Goal: Communication & Community: Answer question/provide support

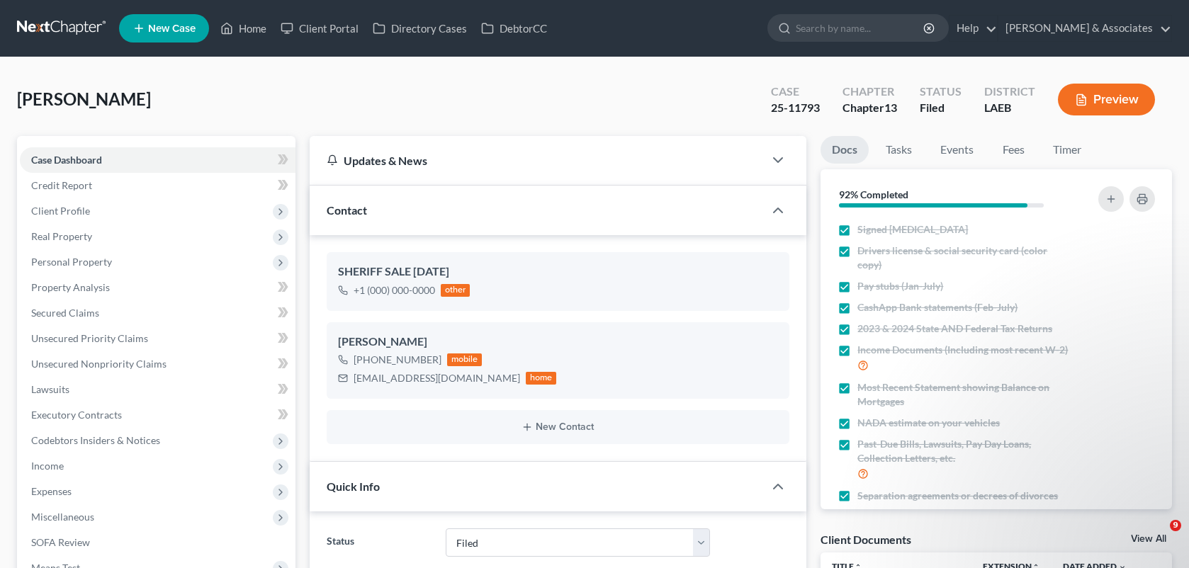
select select "8"
select select "0"
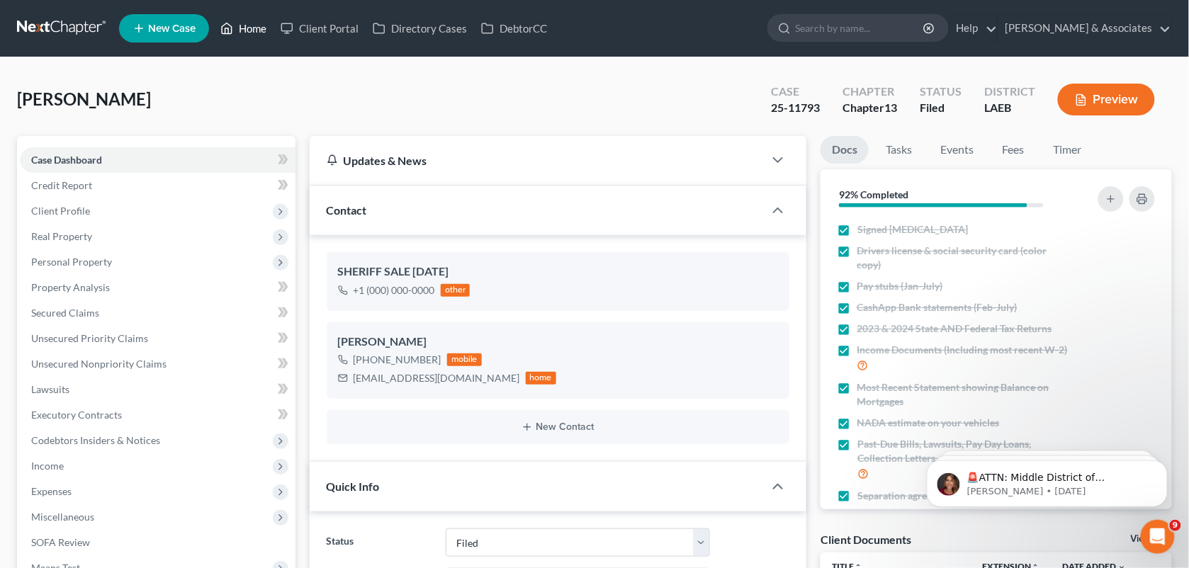
click at [259, 33] on link "Home" at bounding box center [243, 28] width 60 height 25
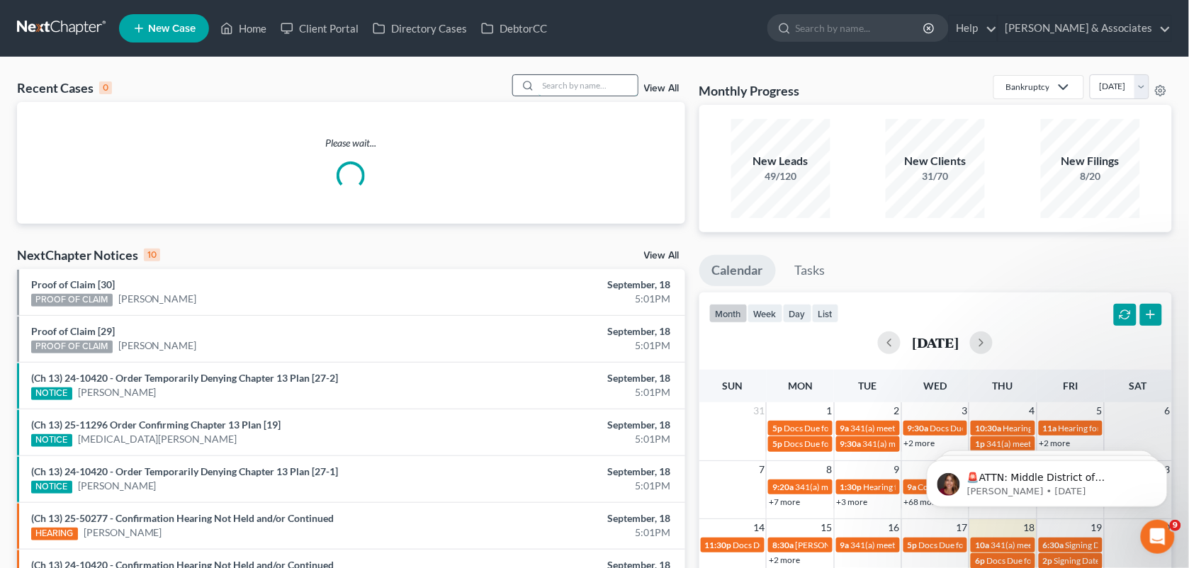
click at [579, 93] on input "search" at bounding box center [587, 85] width 99 height 21
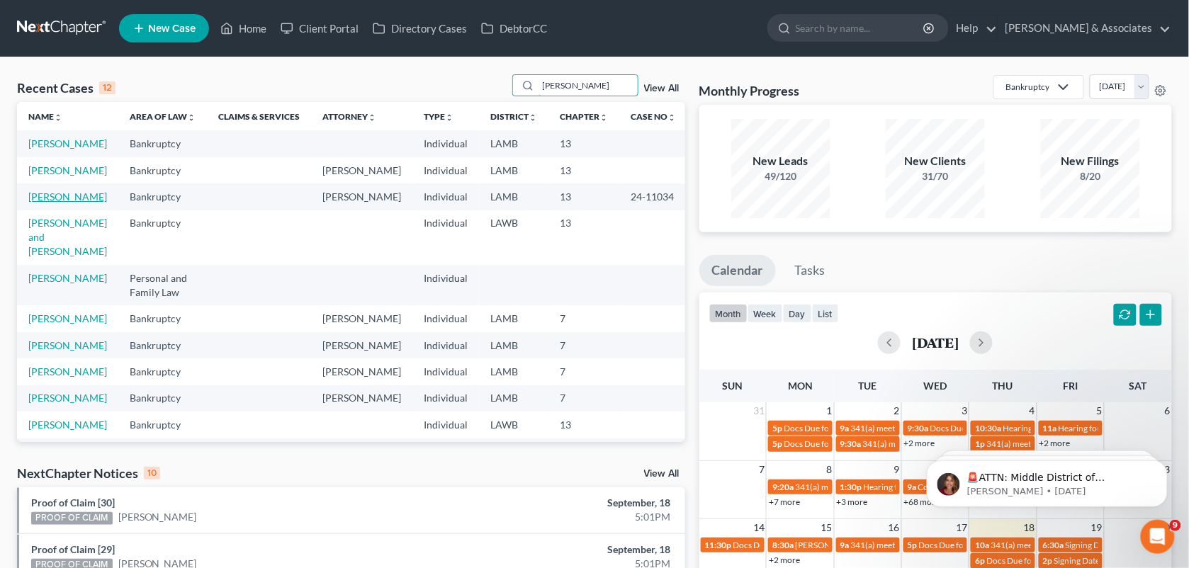
type input "[PERSON_NAME]"
click at [46, 203] on link "[PERSON_NAME]" at bounding box center [67, 197] width 79 height 12
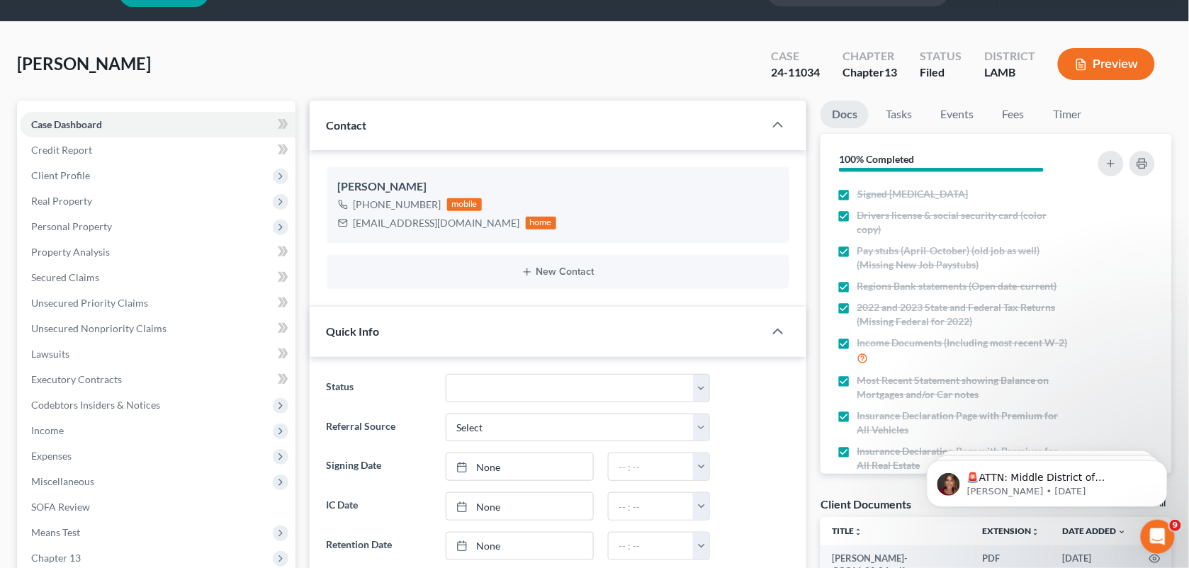
scroll to position [33, 0]
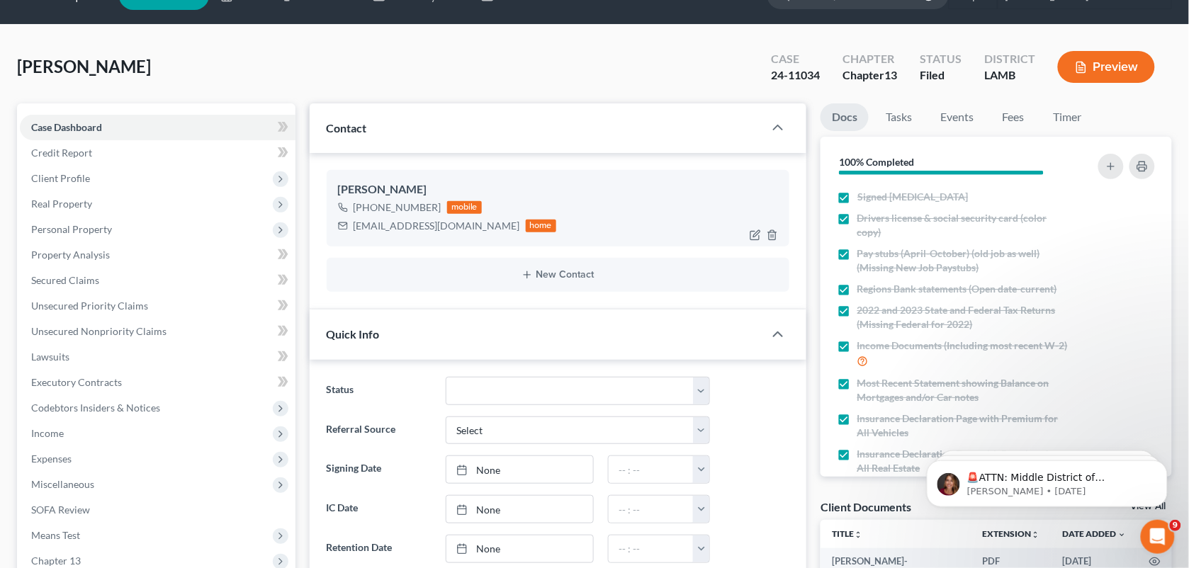
drag, startPoint x: 434, startPoint y: 209, endPoint x: 369, endPoint y: 204, distance: 65.4
click at [369, 204] on div "[PHONE_NUMBER]" at bounding box center [397, 207] width 88 height 14
copy div "225) 459-9033"
click at [486, 53] on div "[PERSON_NAME] Upgraded Case 24-11034 Chapter Chapter 13 Status Filed District […" at bounding box center [594, 73] width 1155 height 62
drag, startPoint x: 433, startPoint y: 210, endPoint x: 368, endPoint y: 213, distance: 65.2
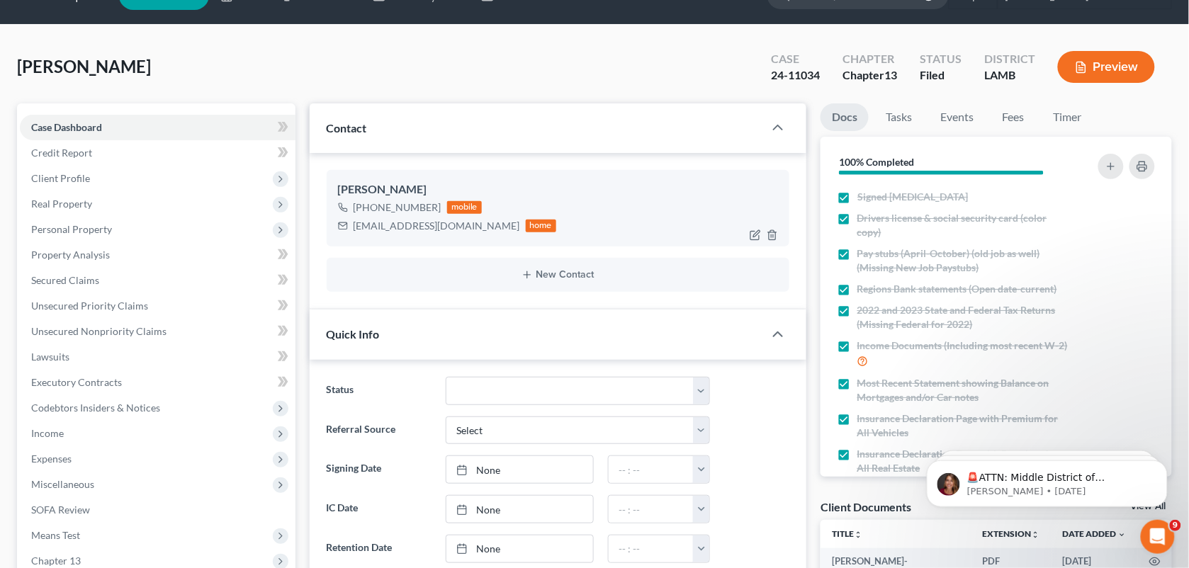
click at [368, 213] on div "[PHONE_NUMBER]" at bounding box center [397, 207] width 88 height 14
copy div "225) 459-9033"
click at [509, 50] on div "[PERSON_NAME] Upgraded Case 24-11034 Chapter Chapter 13 Status Filed District […" at bounding box center [594, 73] width 1155 height 62
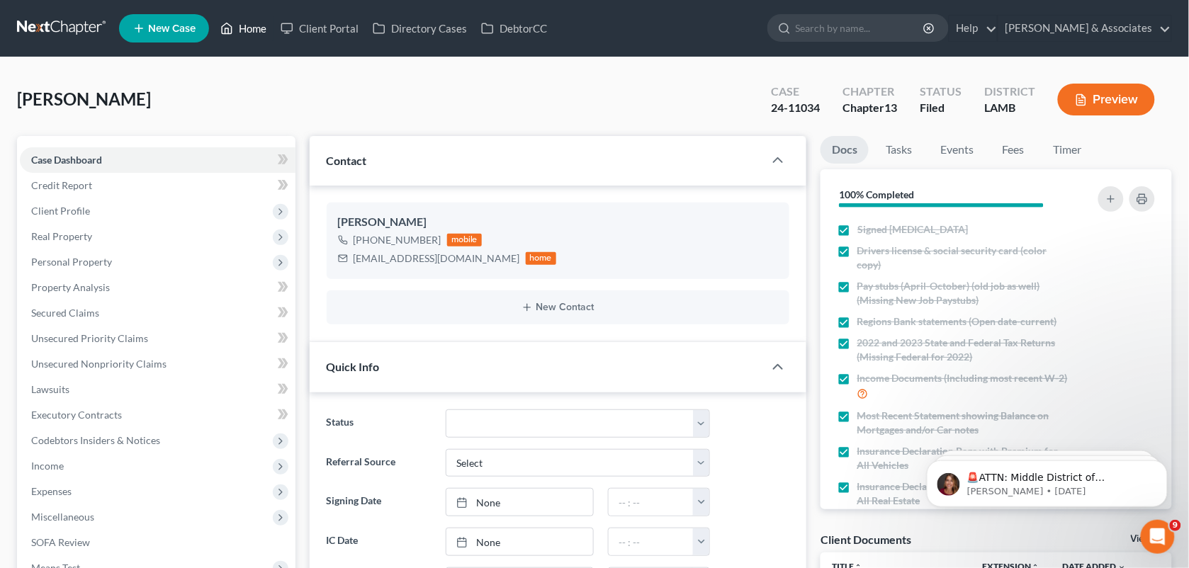
click at [262, 33] on link "Home" at bounding box center [243, 28] width 60 height 25
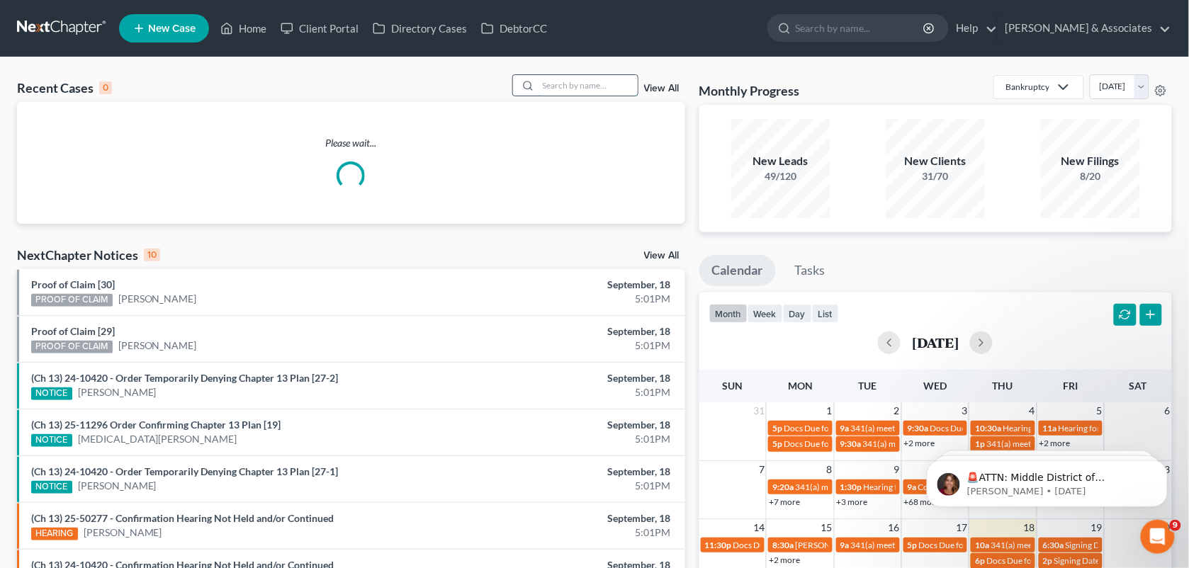
click at [557, 90] on input "search" at bounding box center [587, 85] width 99 height 21
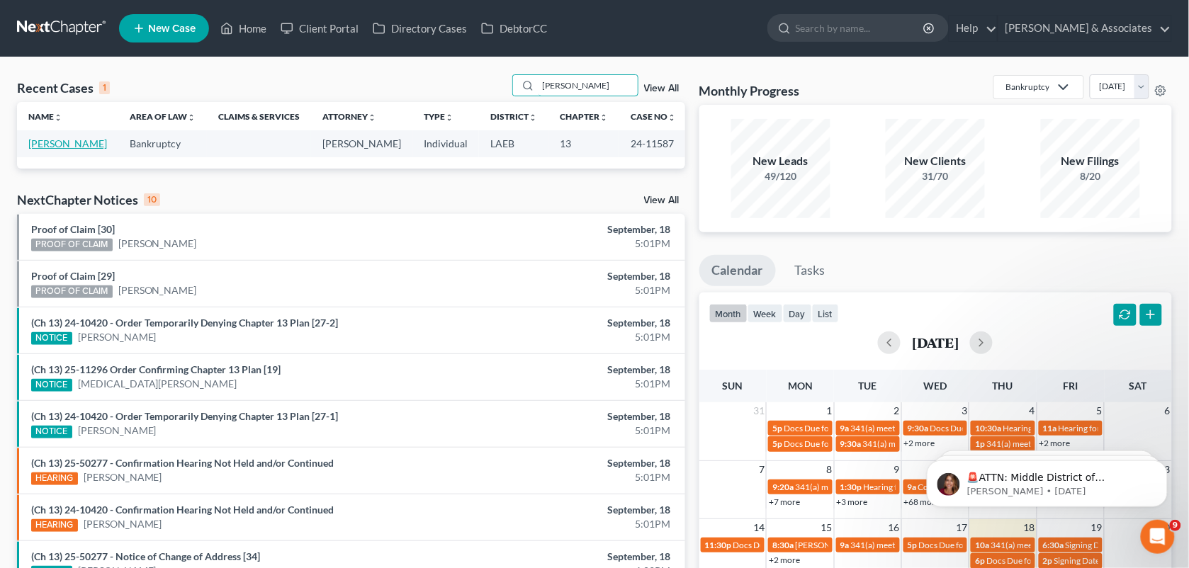
type input "[PERSON_NAME]"
click at [47, 142] on link "[PERSON_NAME]" at bounding box center [67, 143] width 79 height 12
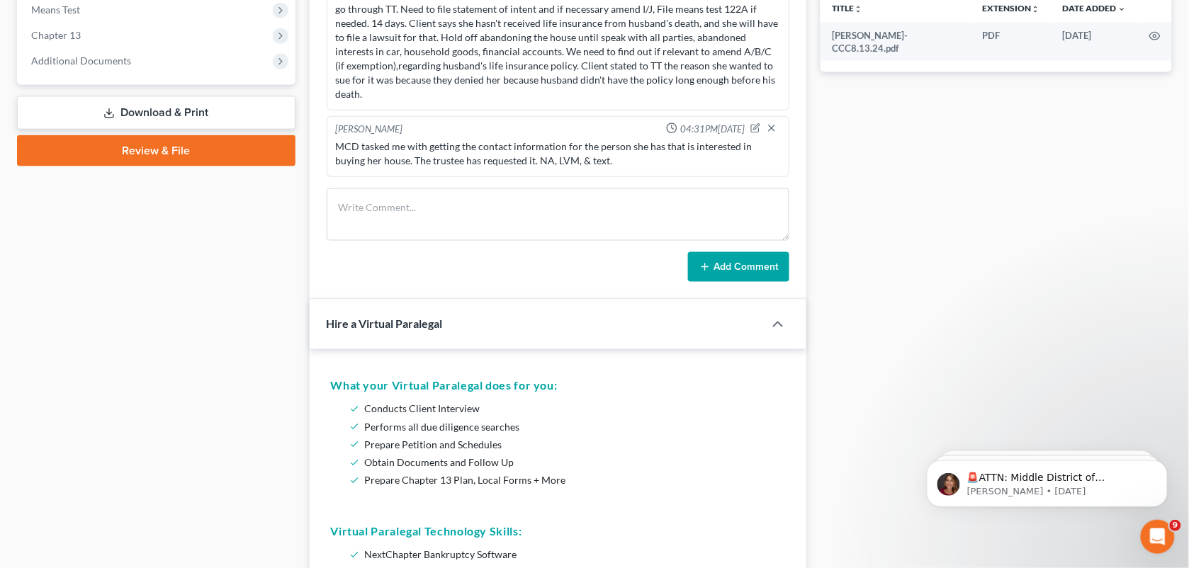
scroll to position [555, 0]
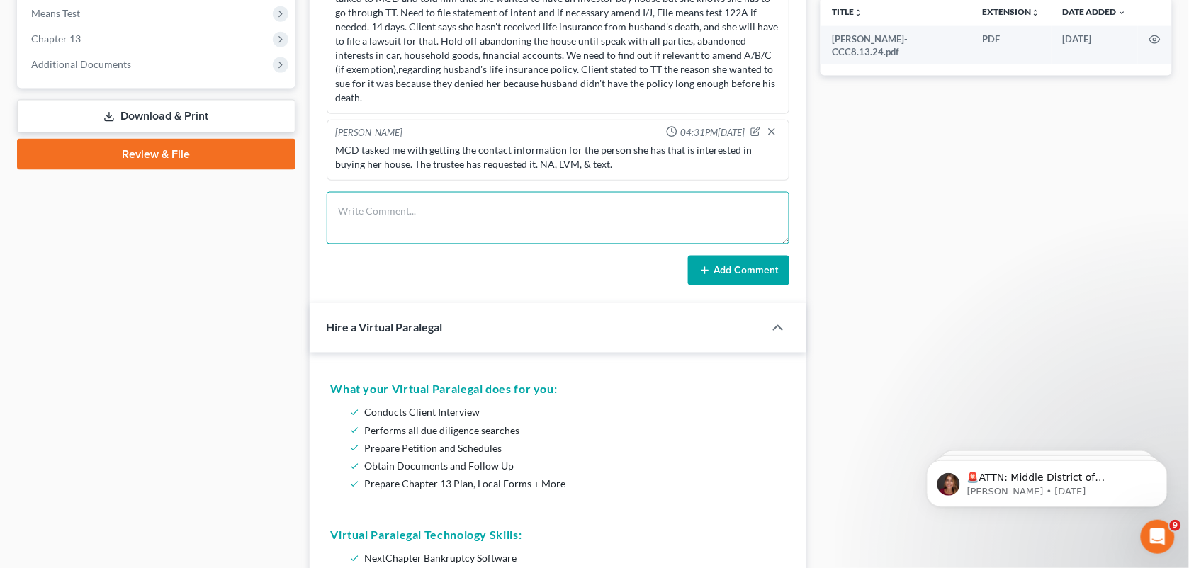
click at [565, 224] on textarea at bounding box center [558, 218] width 463 height 52
type textarea "C"
paste textarea "Dear [PERSON_NAME], I have been extremely sick and can't manage details now. Pl…"
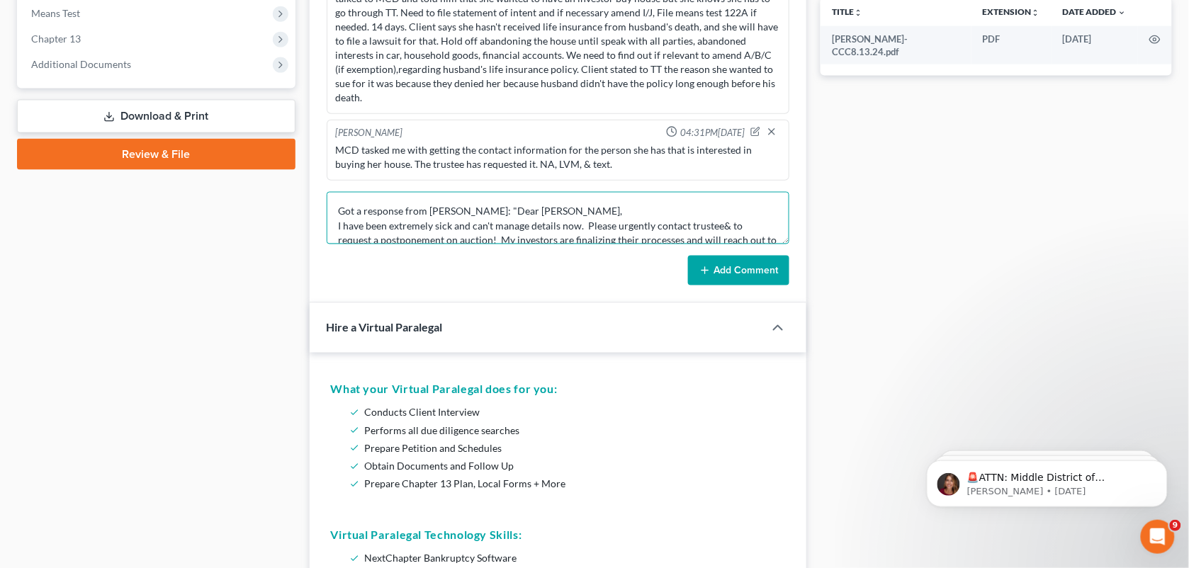
scroll to position [106, 0]
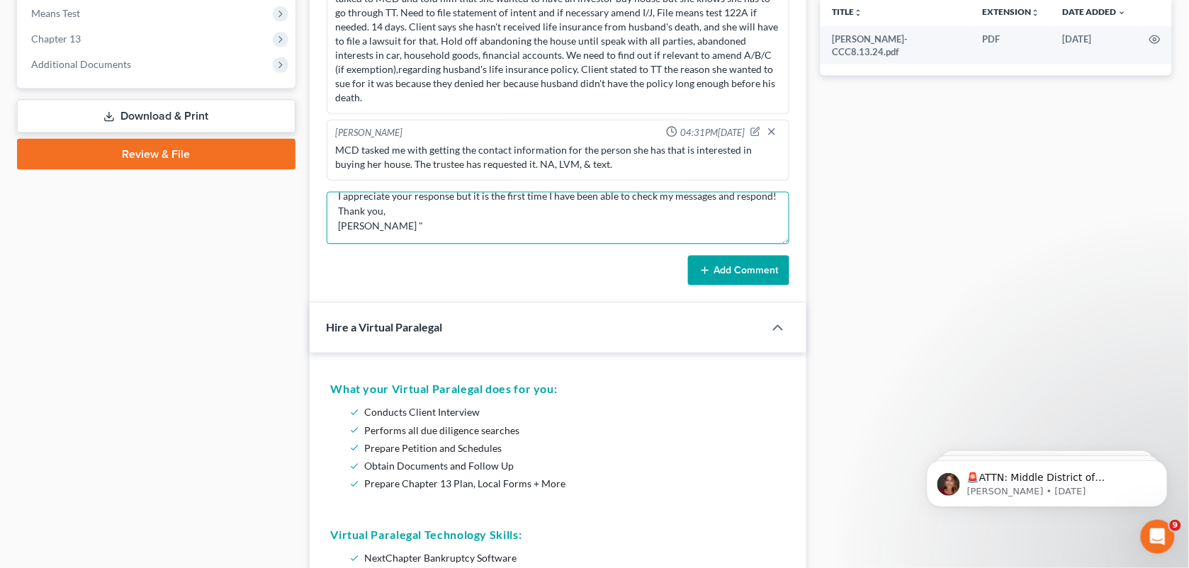
type textarea "Got a response from [PERSON_NAME]: "Dear [PERSON_NAME], I have been extremely s…"
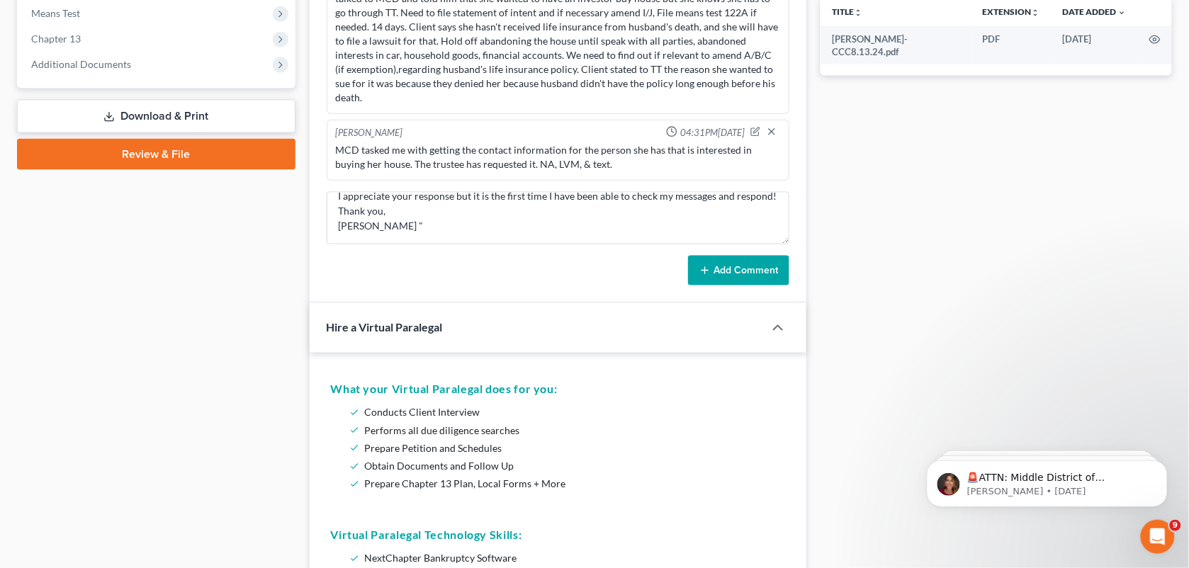
click at [714, 263] on button "Add Comment" at bounding box center [738, 271] width 101 height 30
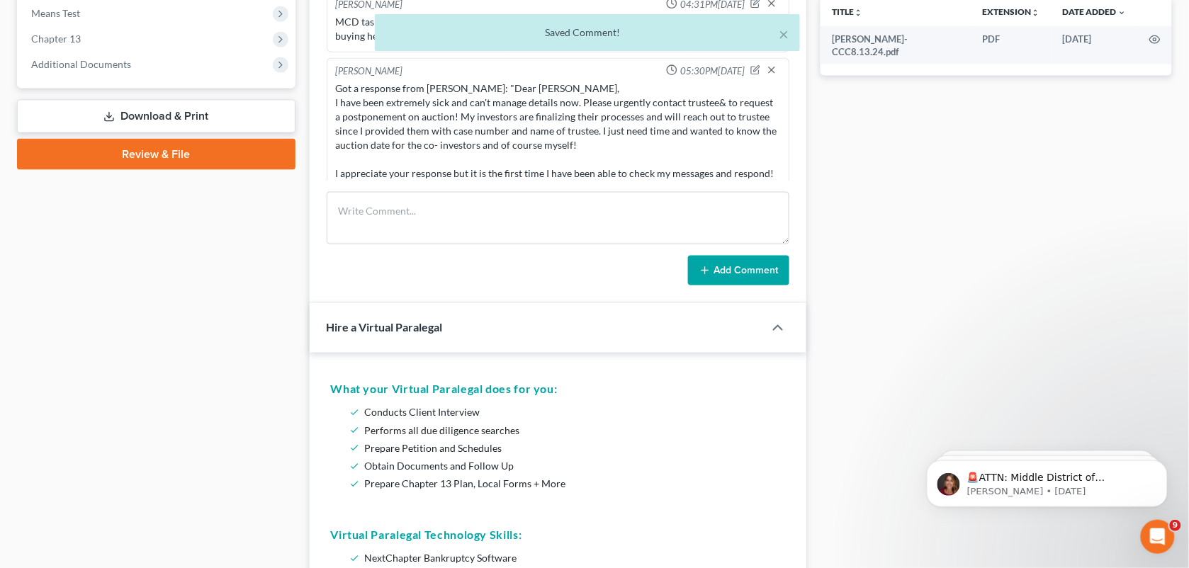
scroll to position [5232, 0]
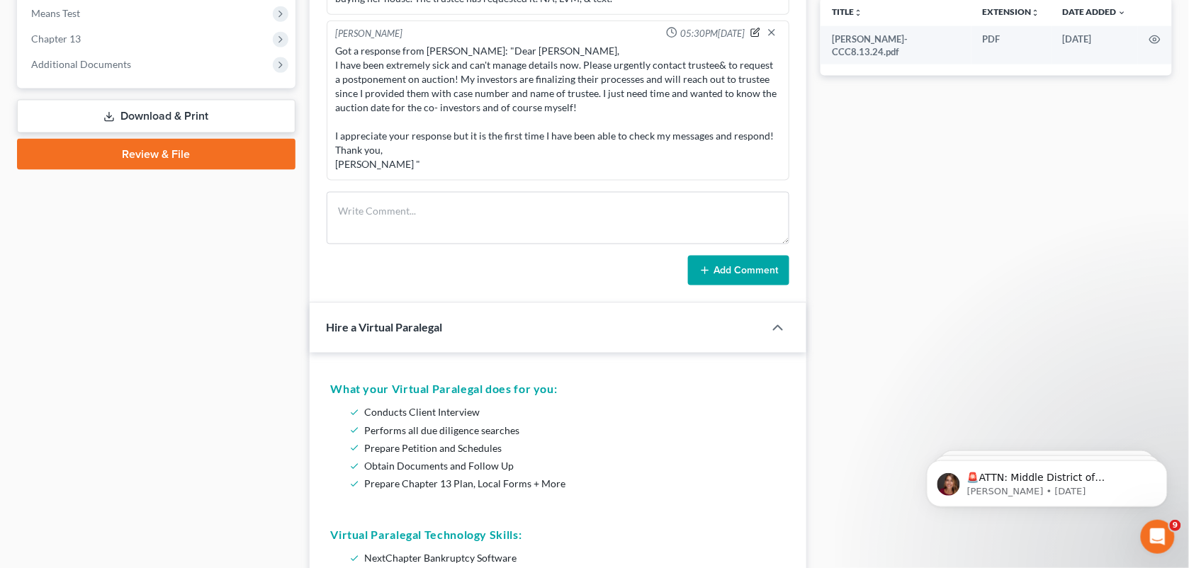
click at [754, 34] on icon "button" at bounding box center [757, 31] width 6 height 6
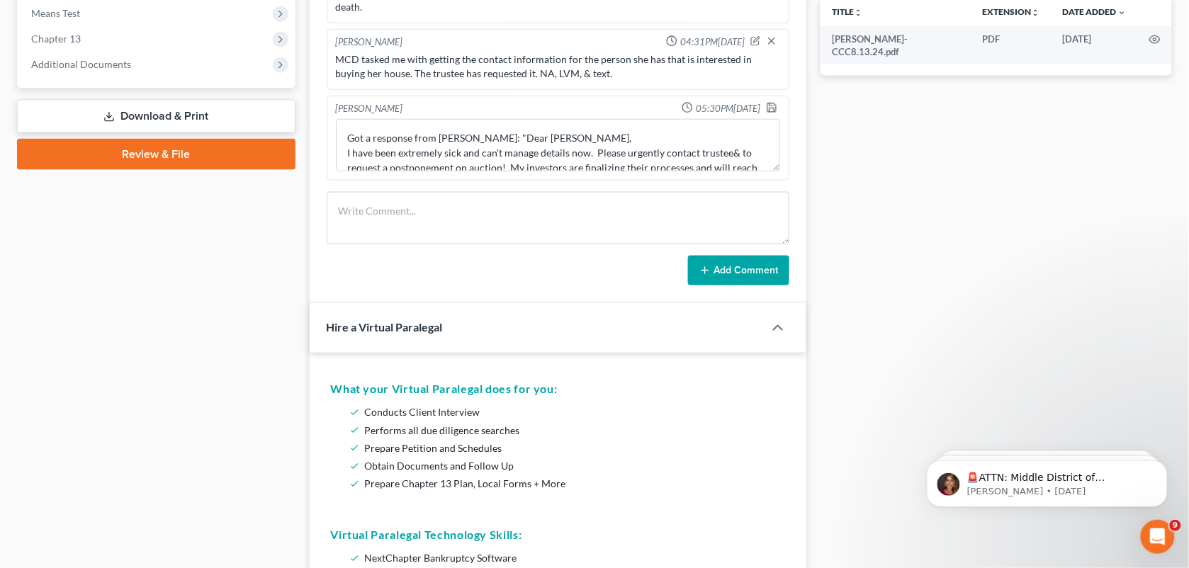
scroll to position [5198, 0]
click at [465, 137] on textarea "Got a response from [PERSON_NAME]: "Dear [PERSON_NAME], I have been extremely s…" at bounding box center [558, 145] width 445 height 52
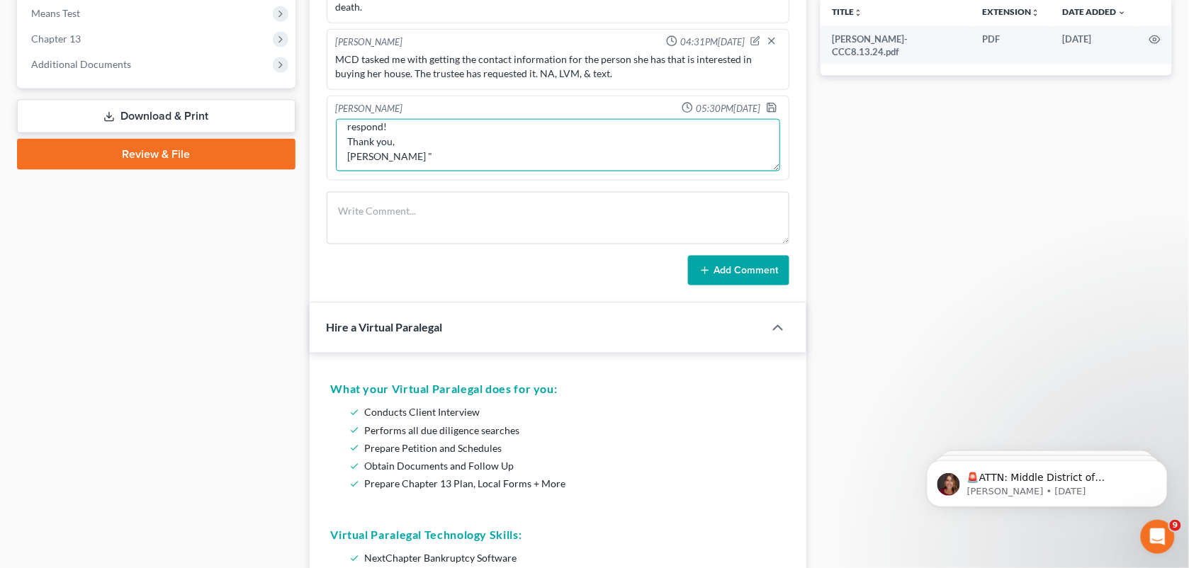
scroll to position [118, 0]
click at [471, 154] on textarea "Got a response from [PERSON_NAME]: "Dear [PERSON_NAME], I have been extremely s…" at bounding box center [558, 145] width 445 height 52
type textarea "Got a response from [PERSON_NAME]: "Dear [PERSON_NAME], I have been extremely s…"
click at [766, 110] on icon "button" at bounding box center [771, 107] width 11 height 11
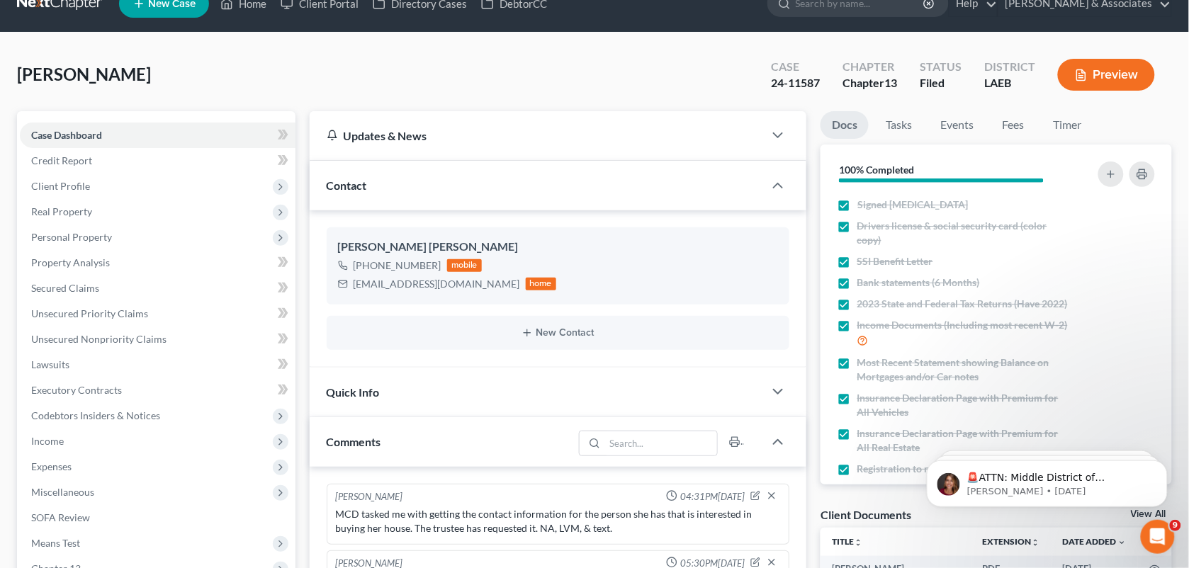
scroll to position [0, 0]
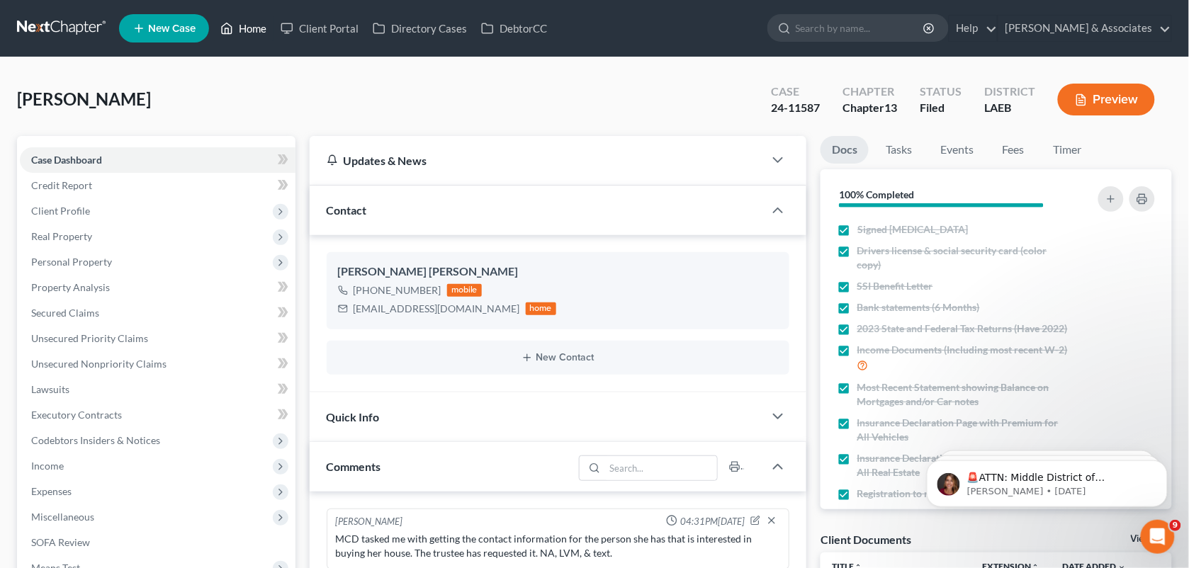
click at [243, 25] on link "Home" at bounding box center [243, 28] width 60 height 25
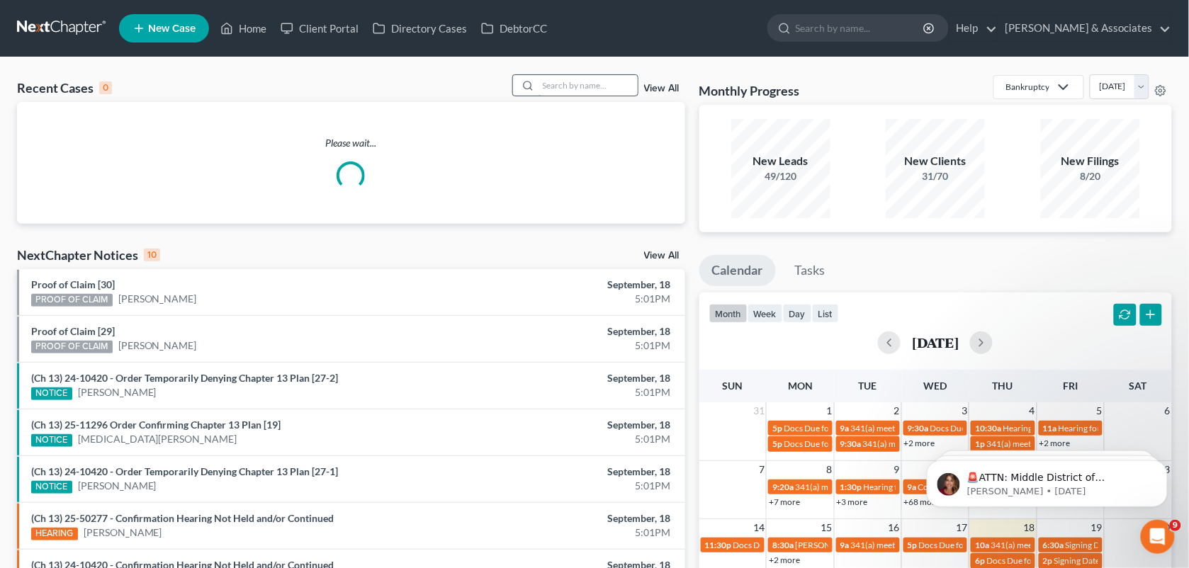
click at [562, 86] on input "search" at bounding box center [587, 85] width 99 height 21
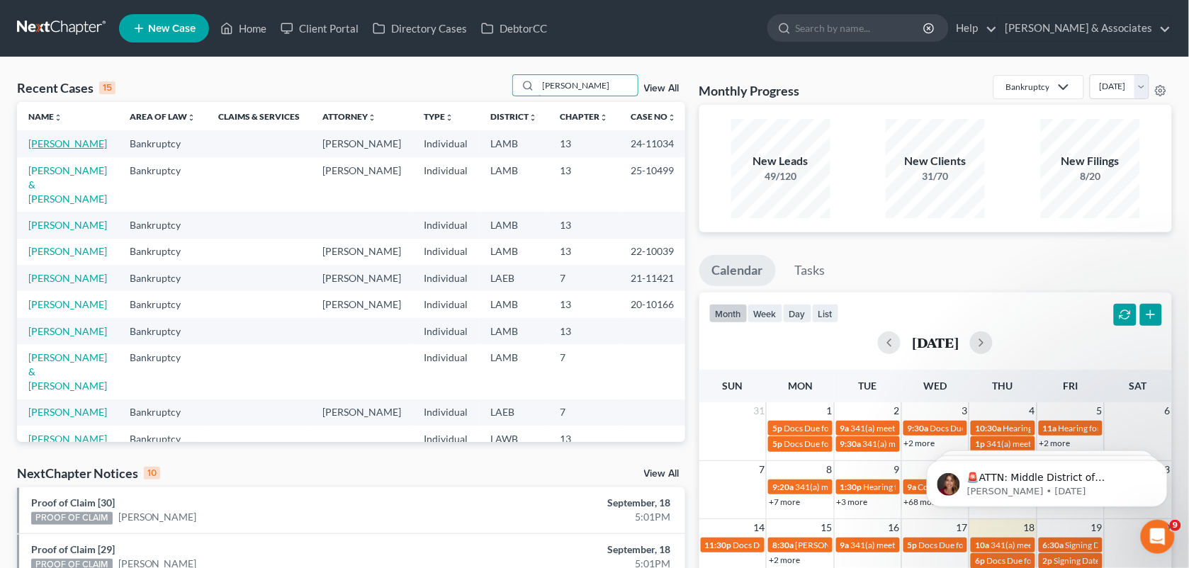
type input "[PERSON_NAME]"
click at [54, 139] on link "[PERSON_NAME]" at bounding box center [67, 143] width 79 height 12
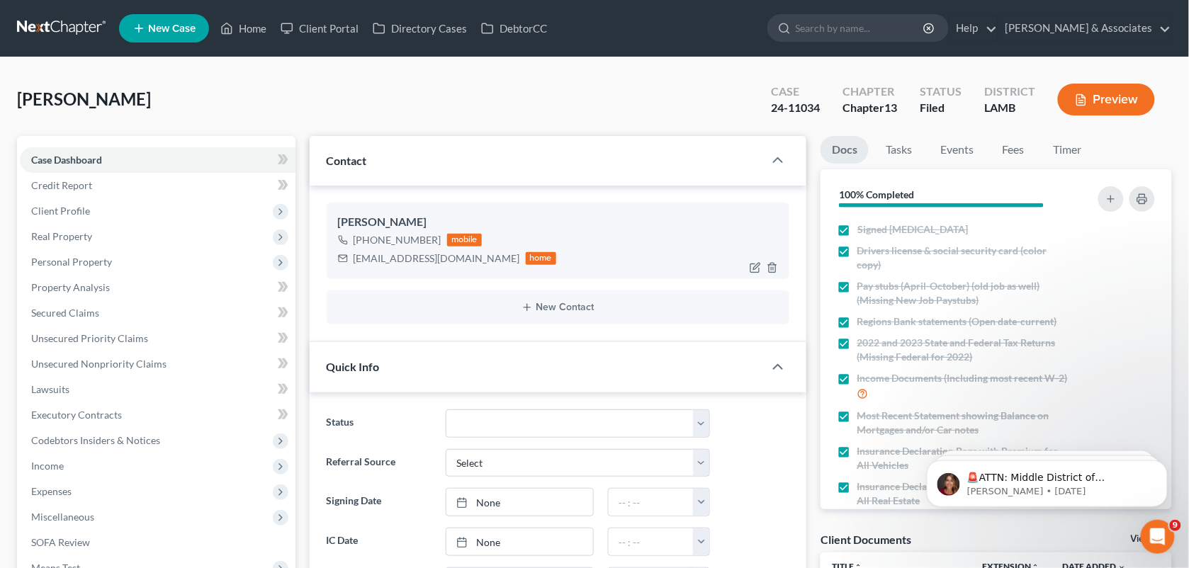
scroll to position [221, 0]
drag, startPoint x: 433, startPoint y: 237, endPoint x: 365, endPoint y: 239, distance: 67.3
click at [365, 239] on div "[PHONE_NUMBER]" at bounding box center [397, 240] width 88 height 14
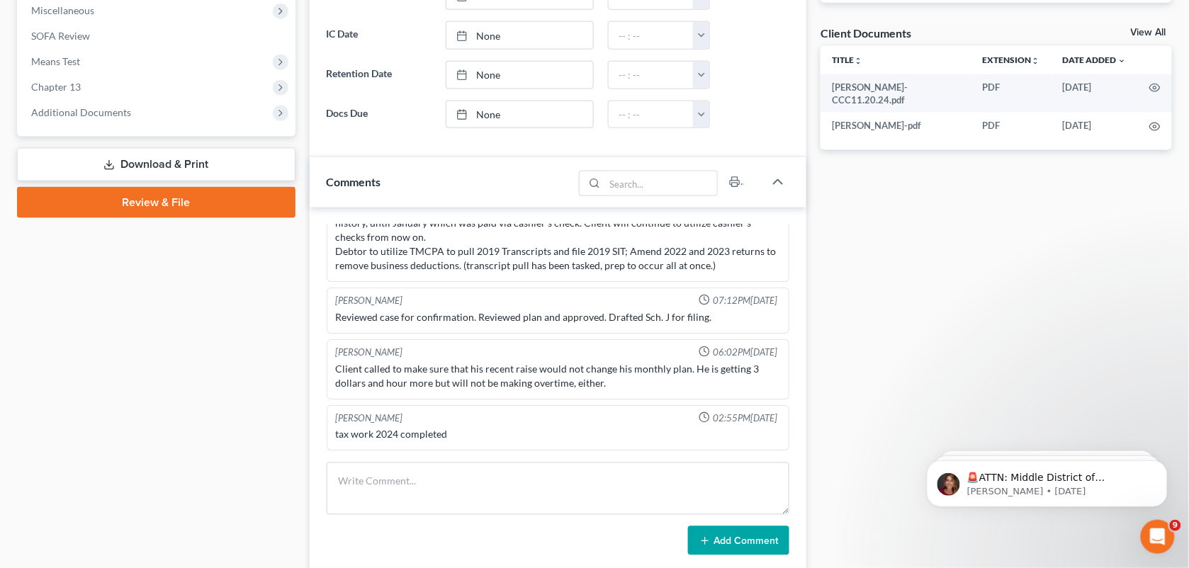
scroll to position [666, 0]
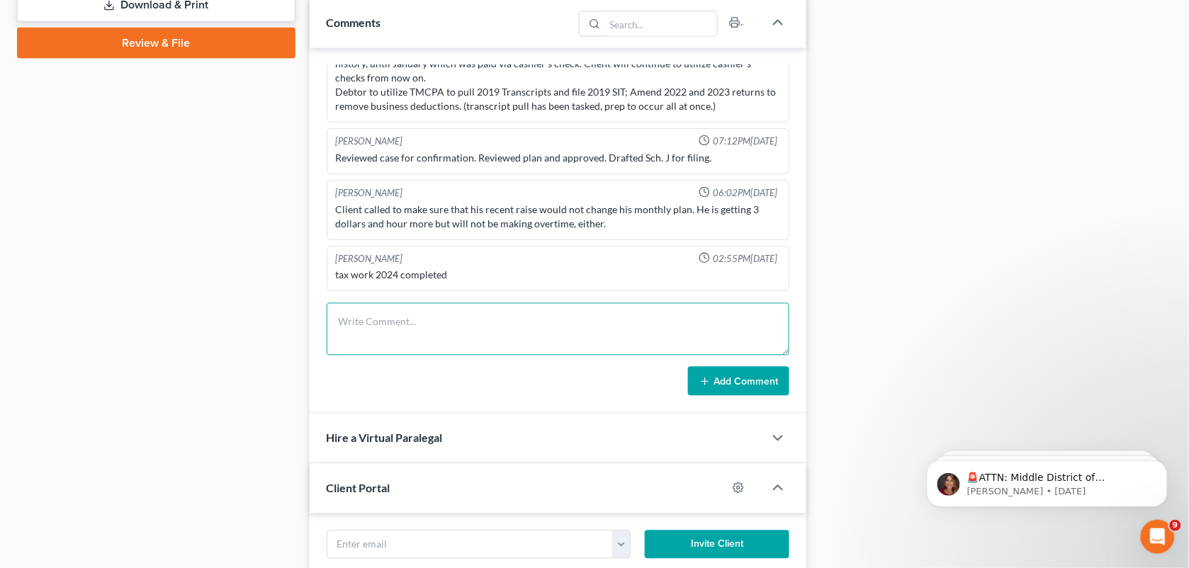
click at [464, 340] on textarea at bounding box center [558, 329] width 463 height 52
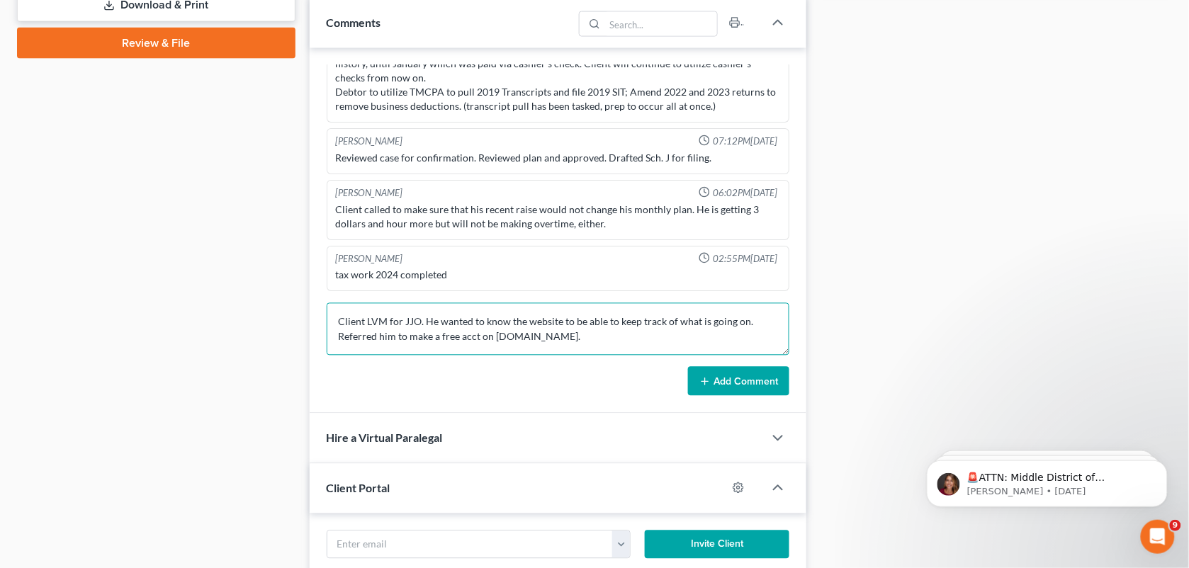
click at [576, 334] on textarea "Client LVM for JJO. He wanted to know the website to be able to keep track of w…" at bounding box center [558, 329] width 463 height 52
drag, startPoint x: 266, startPoint y: 206, endPoint x: 570, endPoint y: 341, distance: 332.3
click at [266, 206] on div "Case Dashboard Payments Invoices Payments Payments Credit Report Client Profile" at bounding box center [156, 251] width 293 height 1563
click at [570, 341] on textarea "Client LVM for JJO. He wanted to know the website to be able to keep track of w…" at bounding box center [558, 329] width 463 height 52
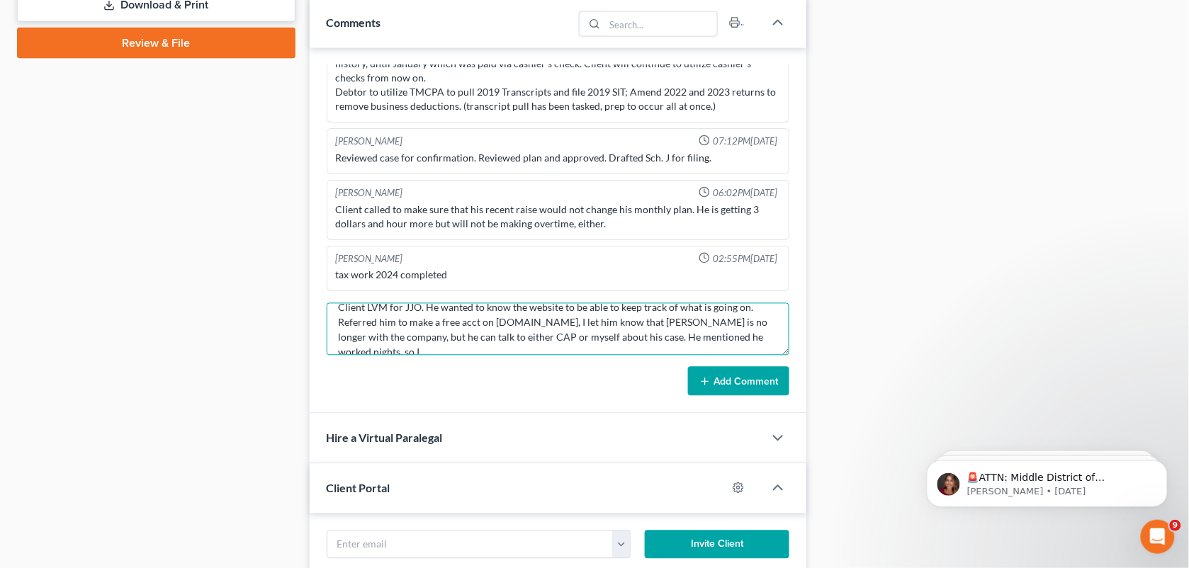
scroll to position [16, 0]
type textarea "Client LVM for JJO. He wanted to know the website to be able to keep track of w…"
click at [705, 373] on button "Add Comment" at bounding box center [738, 382] width 101 height 30
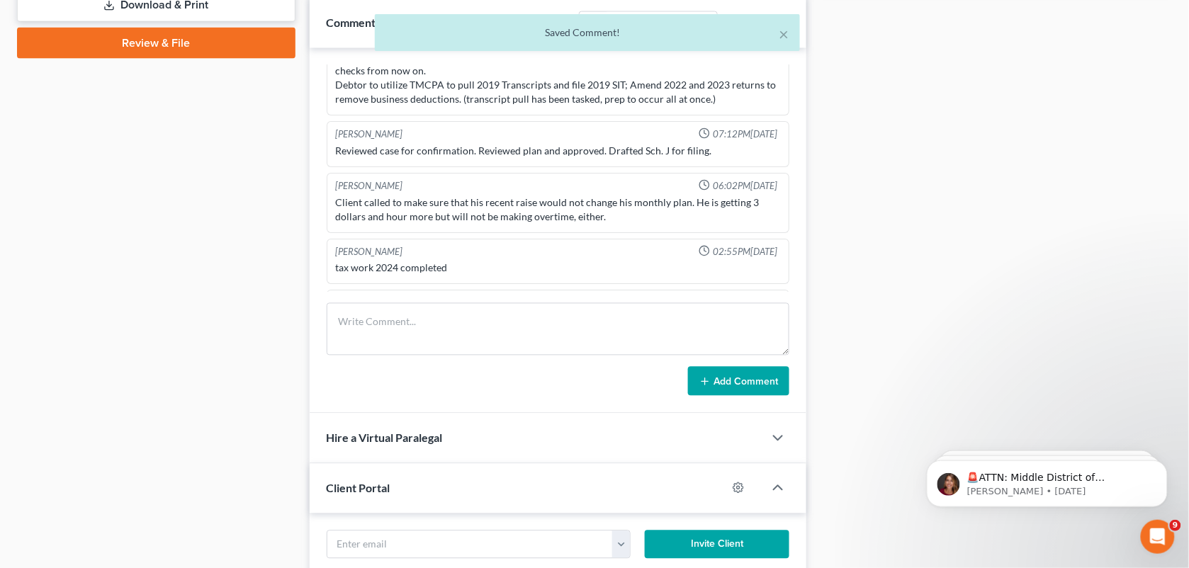
scroll to position [1609, 0]
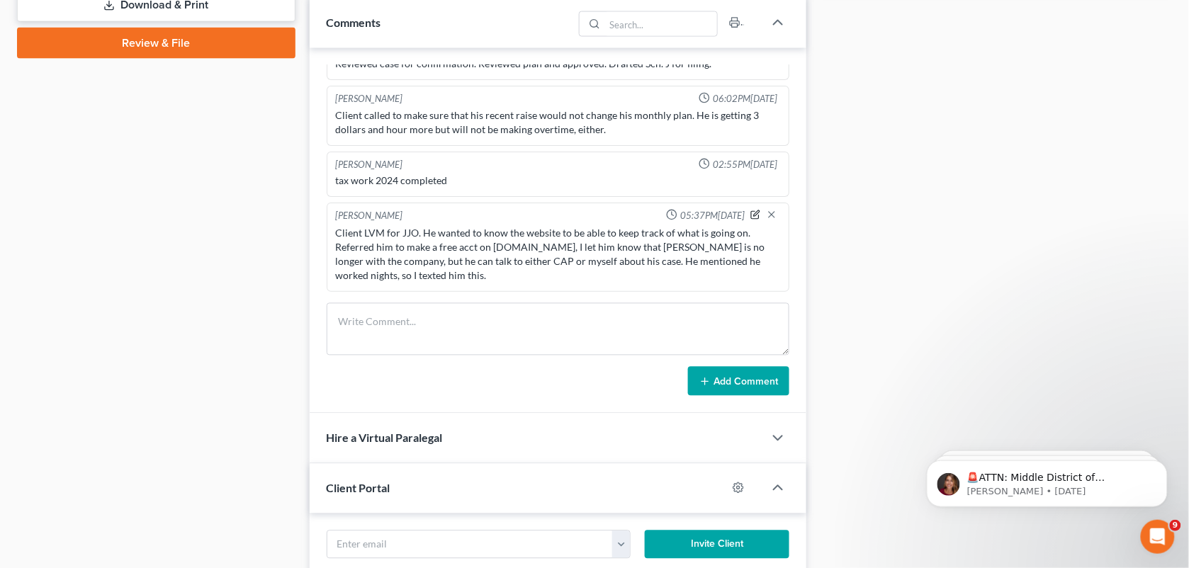
click at [750, 215] on icon "button" at bounding box center [755, 215] width 10 height 10
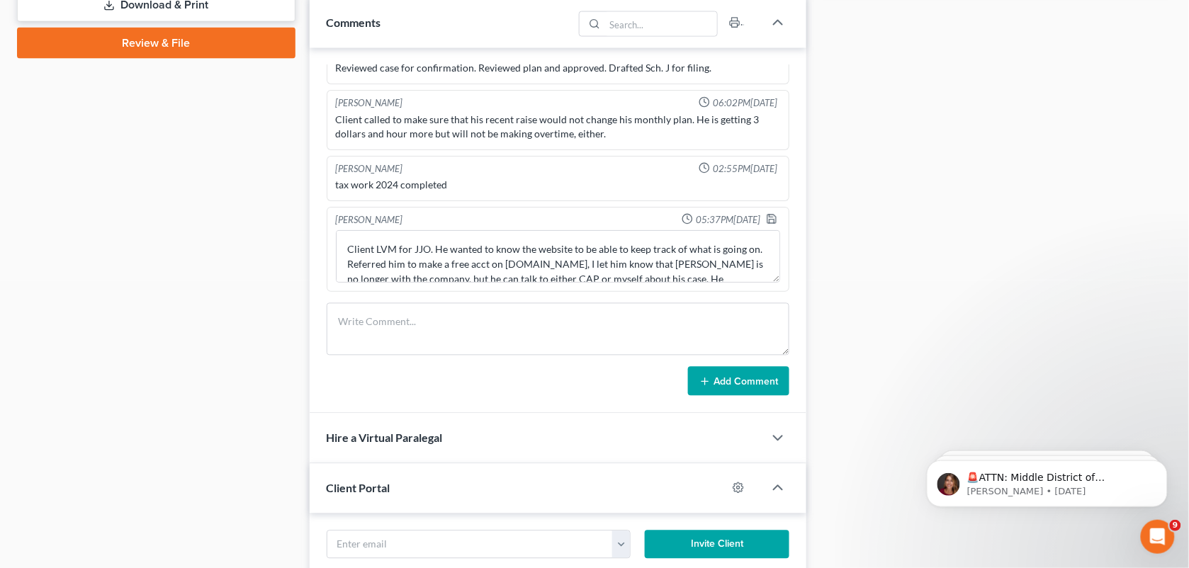
scroll to position [1606, 0]
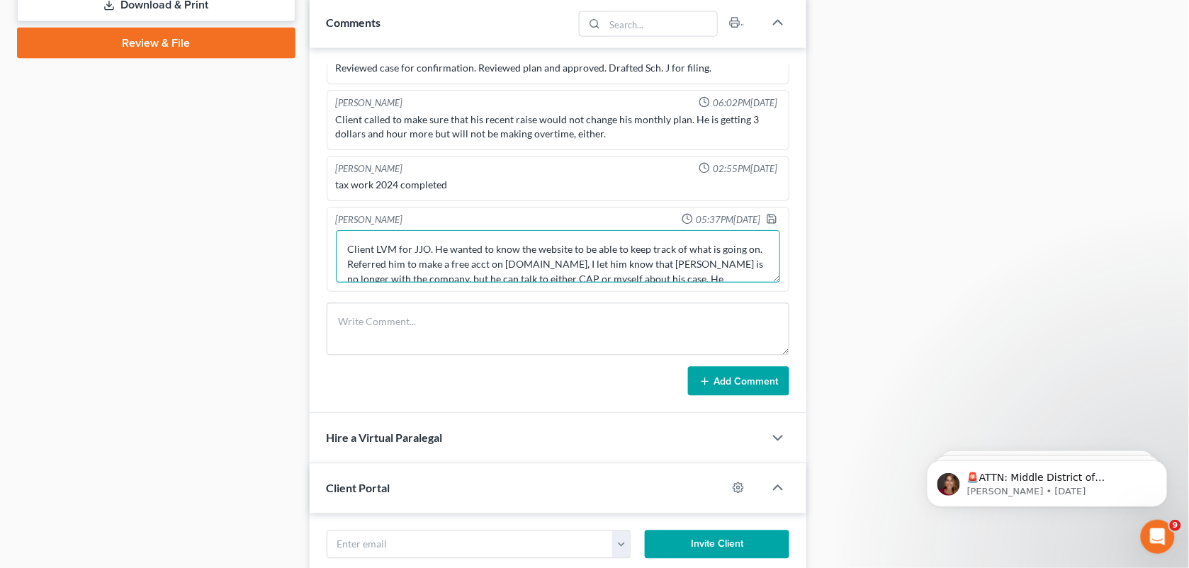
click at [358, 267] on textarea "Client LVM for JJO. He wanted to know the website to be able to keep track of w…" at bounding box center [558, 256] width 445 height 52
type textarea "Client LVM for JJO. He wanted to know the website to be able to keep track of w…"
click at [769, 222] on polyline "button" at bounding box center [771, 222] width 5 height 4
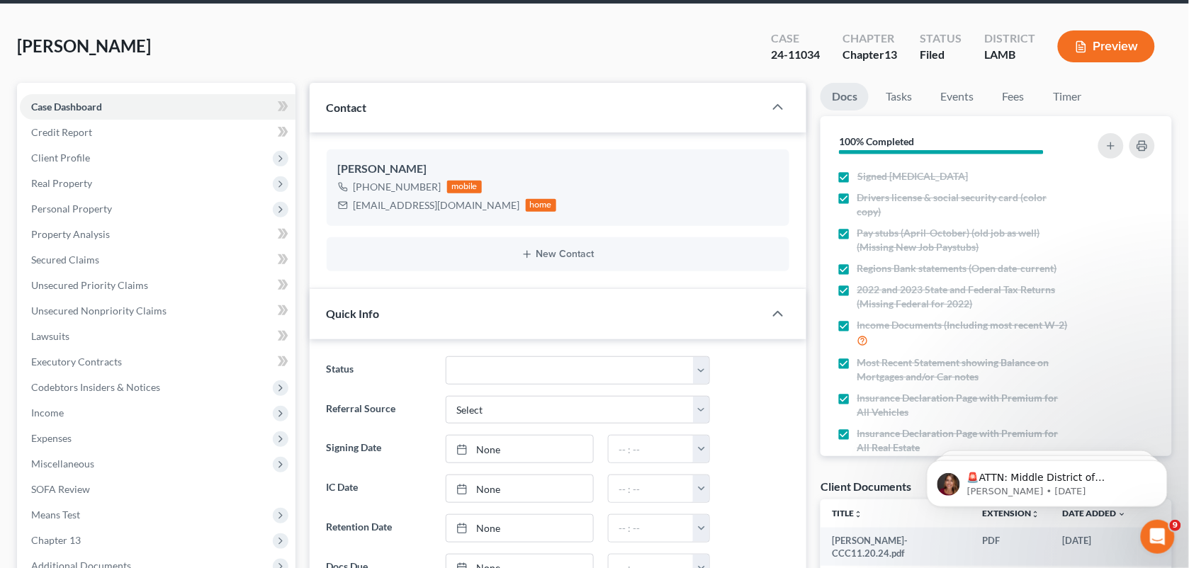
scroll to position [47, 0]
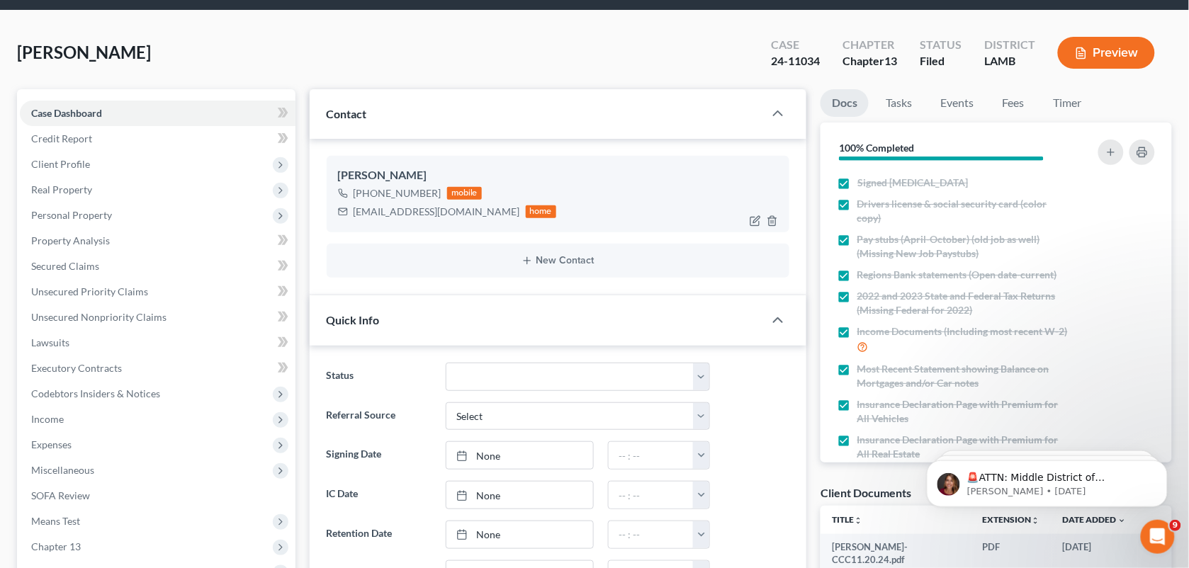
drag, startPoint x: 436, startPoint y: 190, endPoint x: 369, endPoint y: 195, distance: 67.5
click at [369, 195] on div "[PHONE_NUMBER] mobile" at bounding box center [447, 193] width 219 height 18
copy div "225) 459-9033"
drag, startPoint x: 824, startPoint y: 64, endPoint x: 761, endPoint y: 66, distance: 62.4
click at [761, 66] on div "Case 24-11034" at bounding box center [795, 54] width 72 height 42
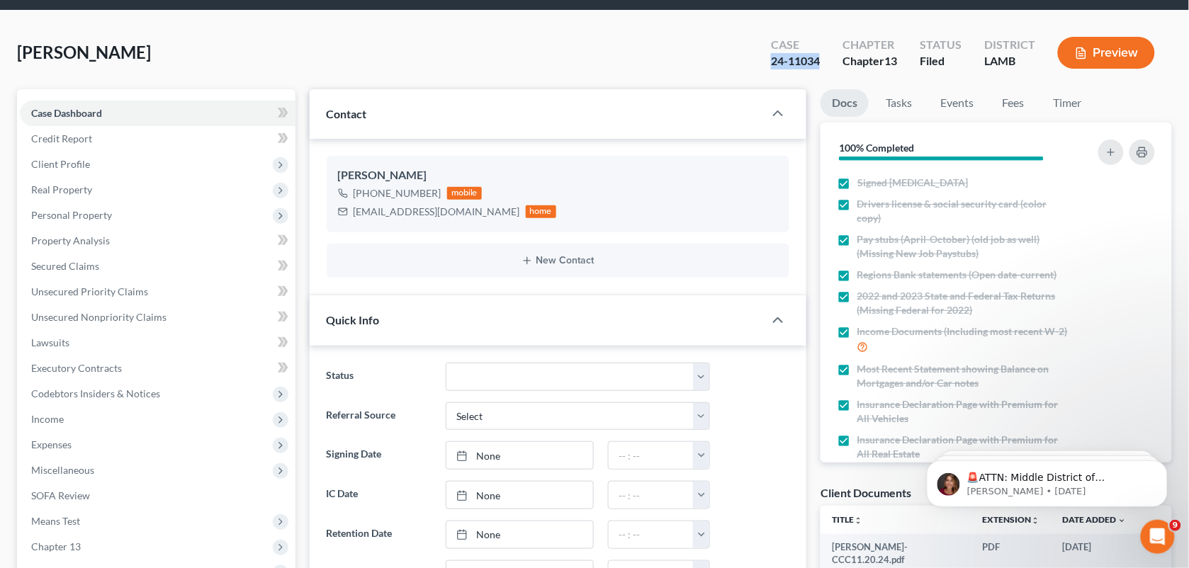
copy div "24-11034"
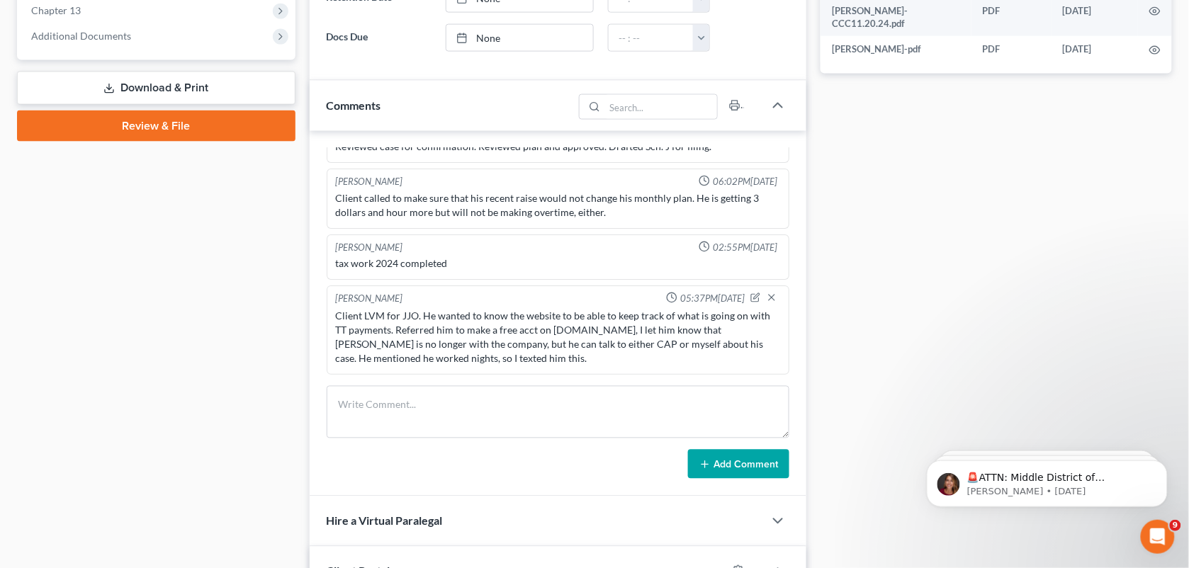
scroll to position [663, 0]
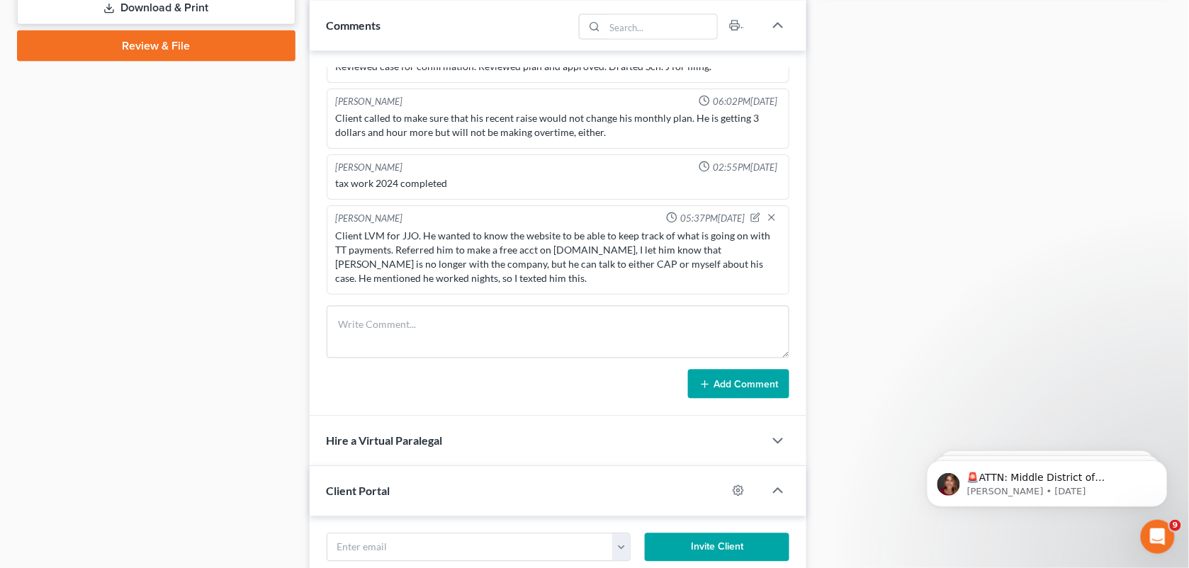
click at [257, 224] on div "Case Dashboard Payments Invoices Payments Payments Credit Report Client Profile" at bounding box center [156, 254] width 293 height 1563
click at [483, 395] on div "Add Comment" at bounding box center [558, 385] width 463 height 30
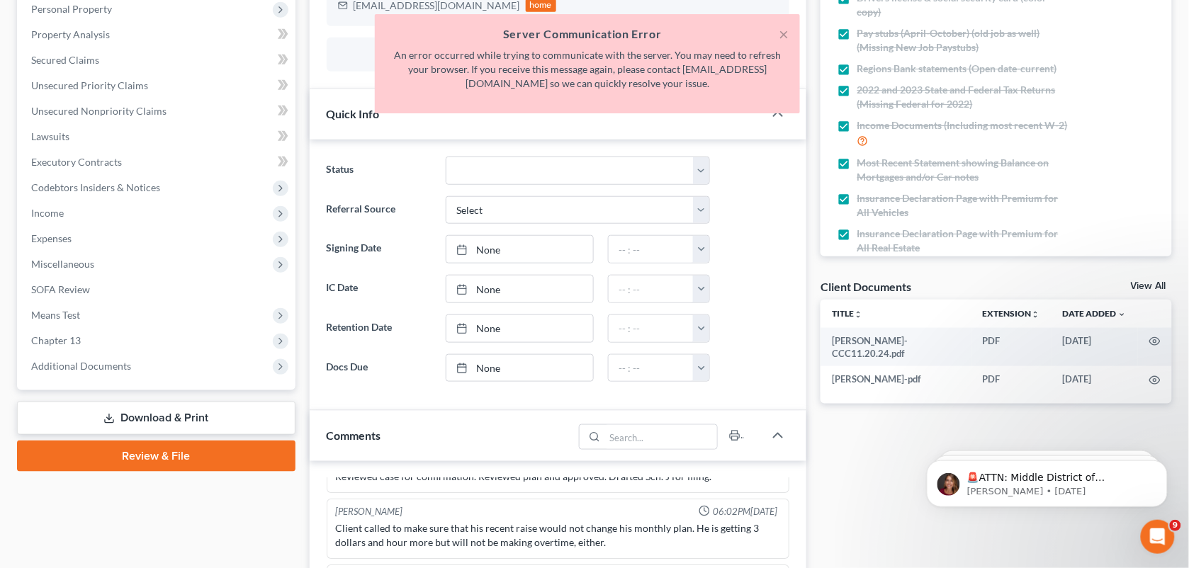
scroll to position [41, 0]
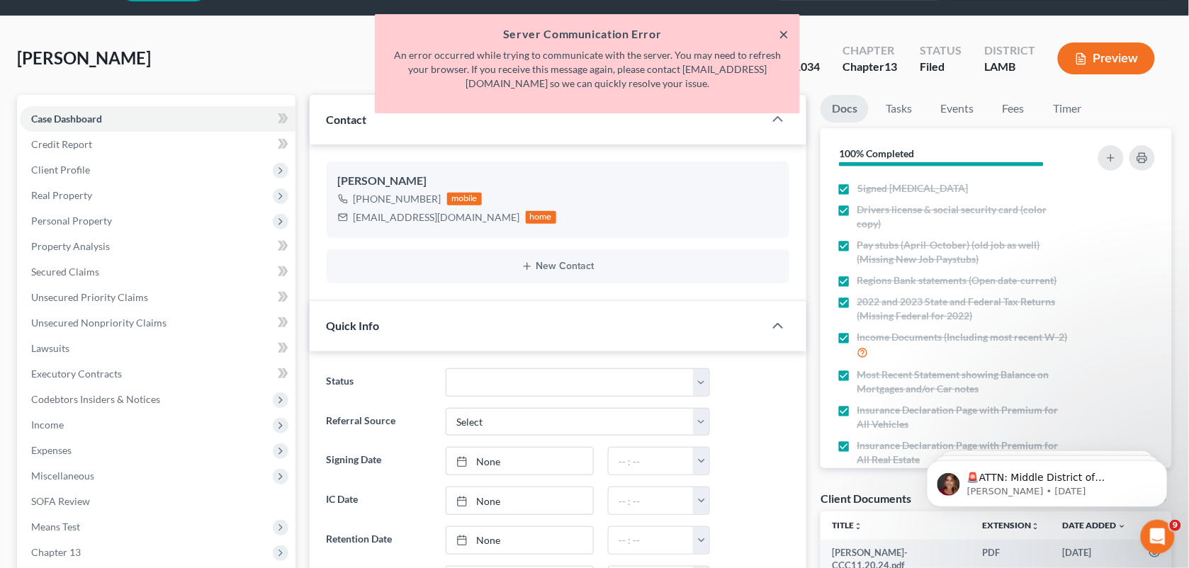
click at [780, 26] on button "×" at bounding box center [783, 33] width 10 height 17
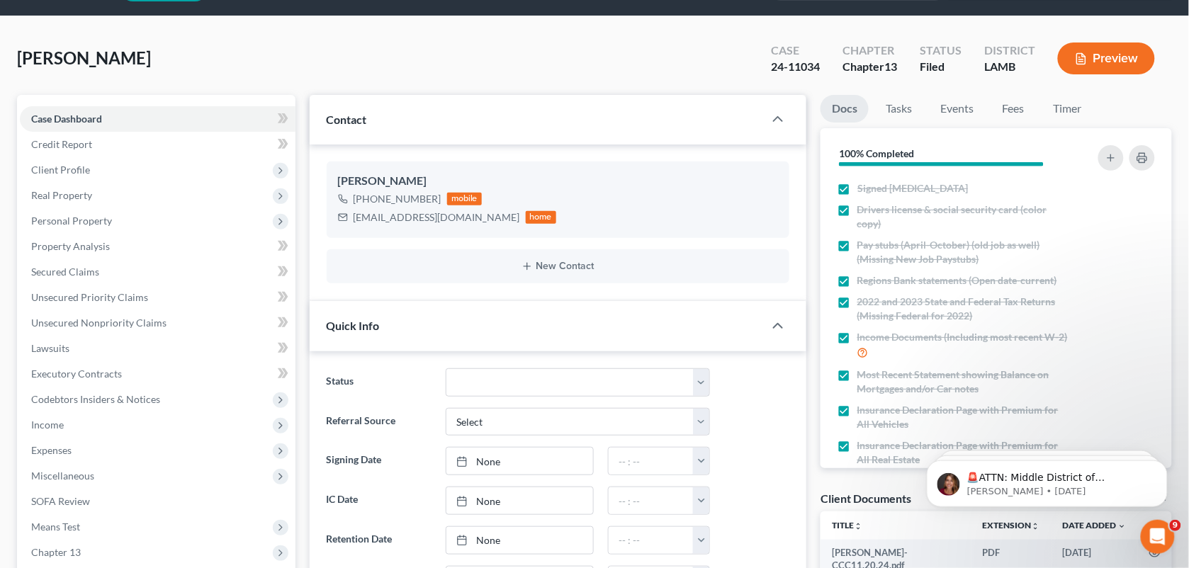
scroll to position [0, 0]
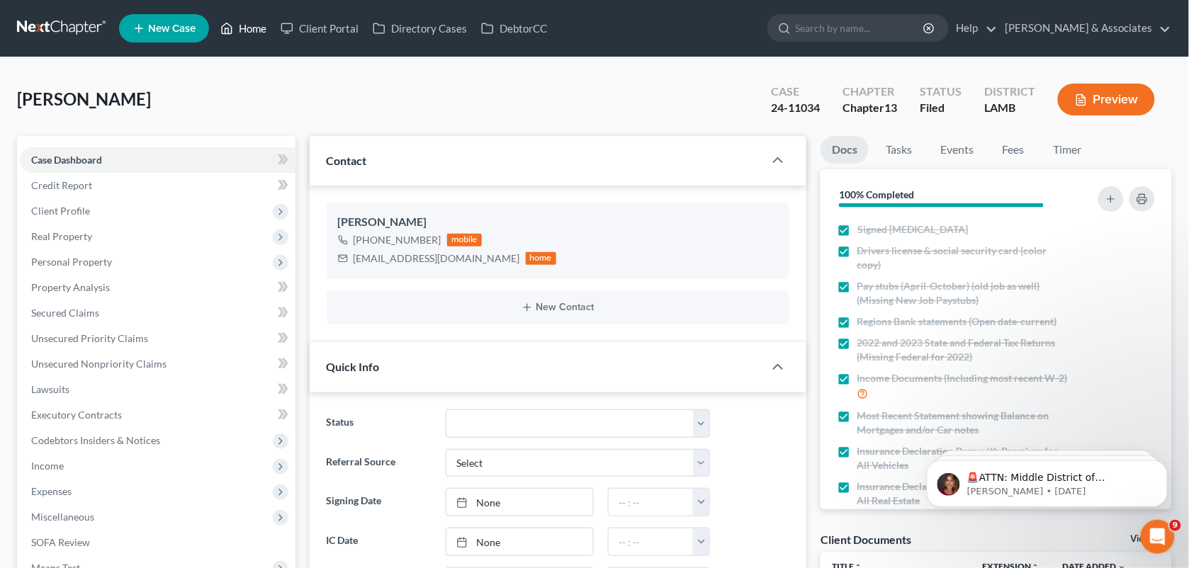
click at [230, 20] on icon at bounding box center [226, 28] width 13 height 17
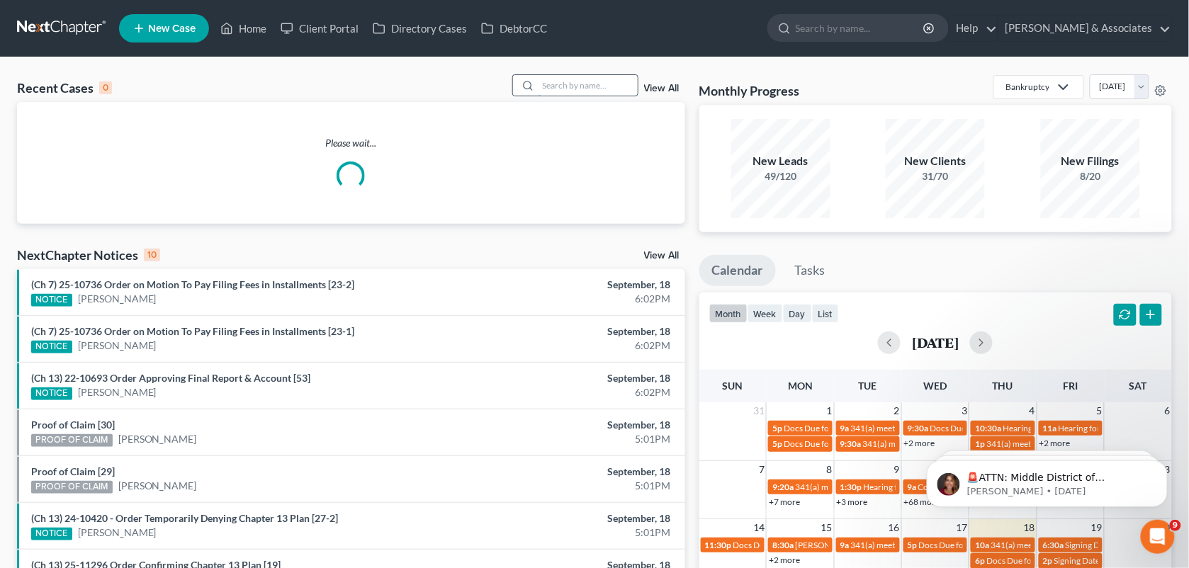
click at [576, 76] on input "search" at bounding box center [587, 85] width 99 height 21
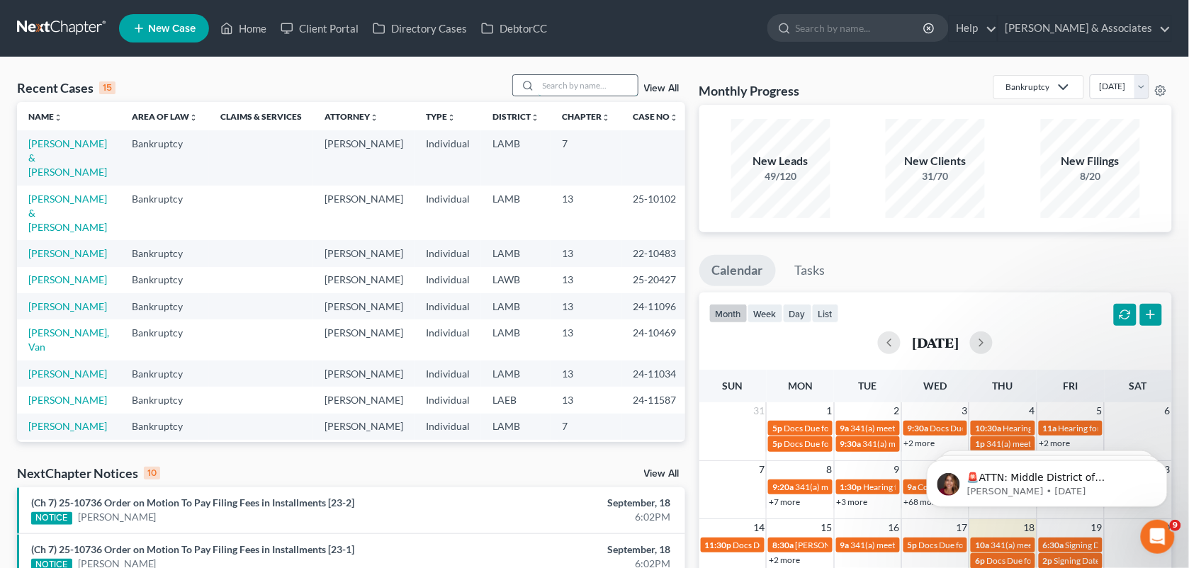
click at [576, 76] on input "search" at bounding box center [587, 85] width 99 height 21
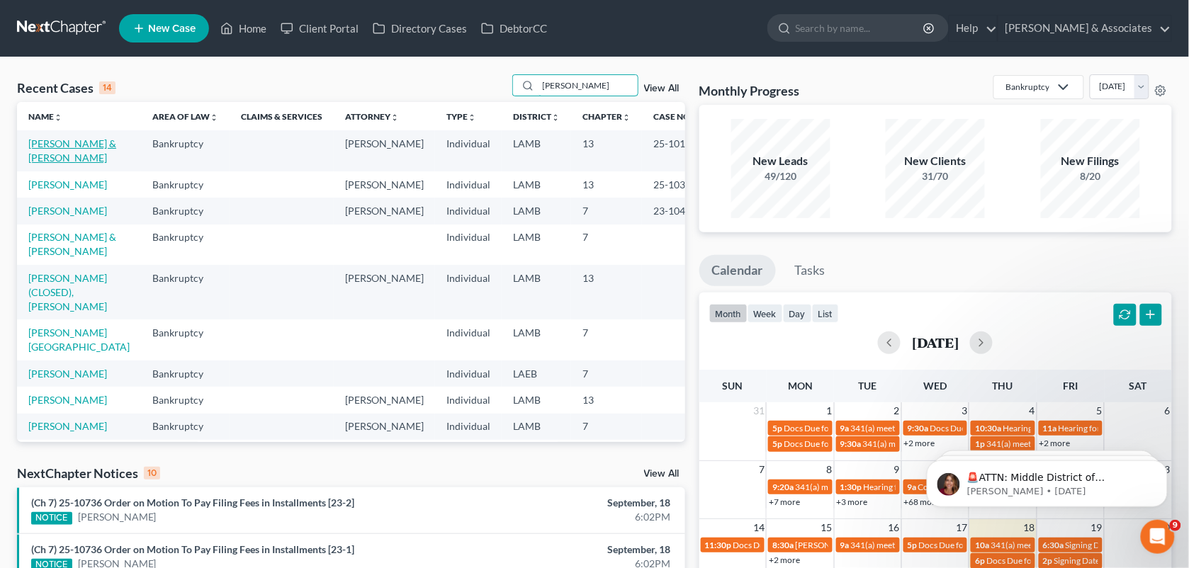
type input "[PERSON_NAME]"
click at [68, 147] on link "[PERSON_NAME] & [PERSON_NAME]" at bounding box center [72, 150] width 88 height 26
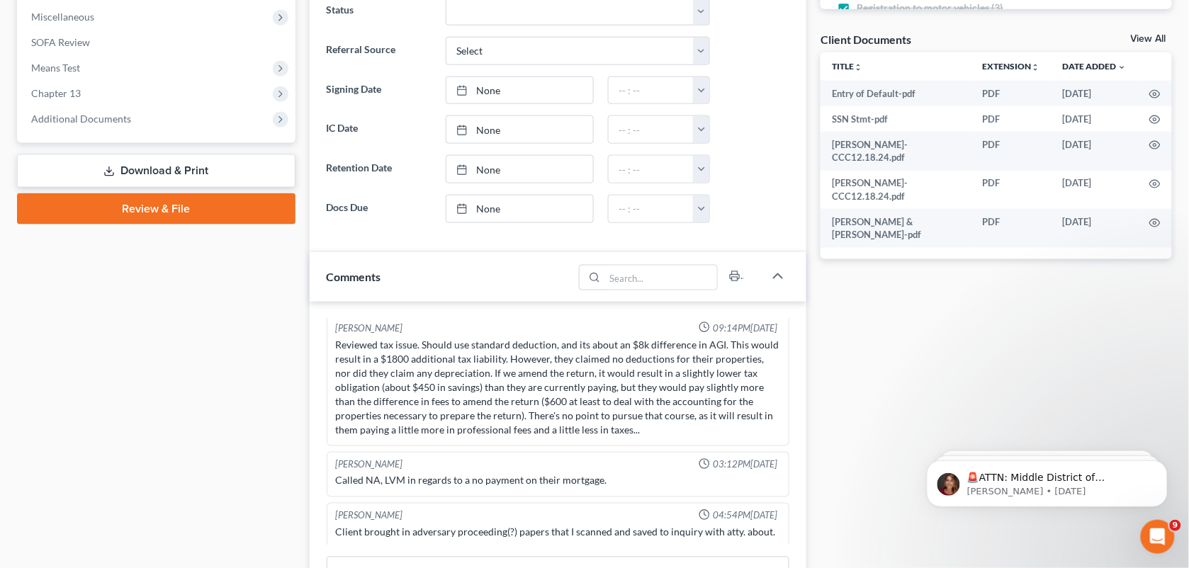
scroll to position [792, 0]
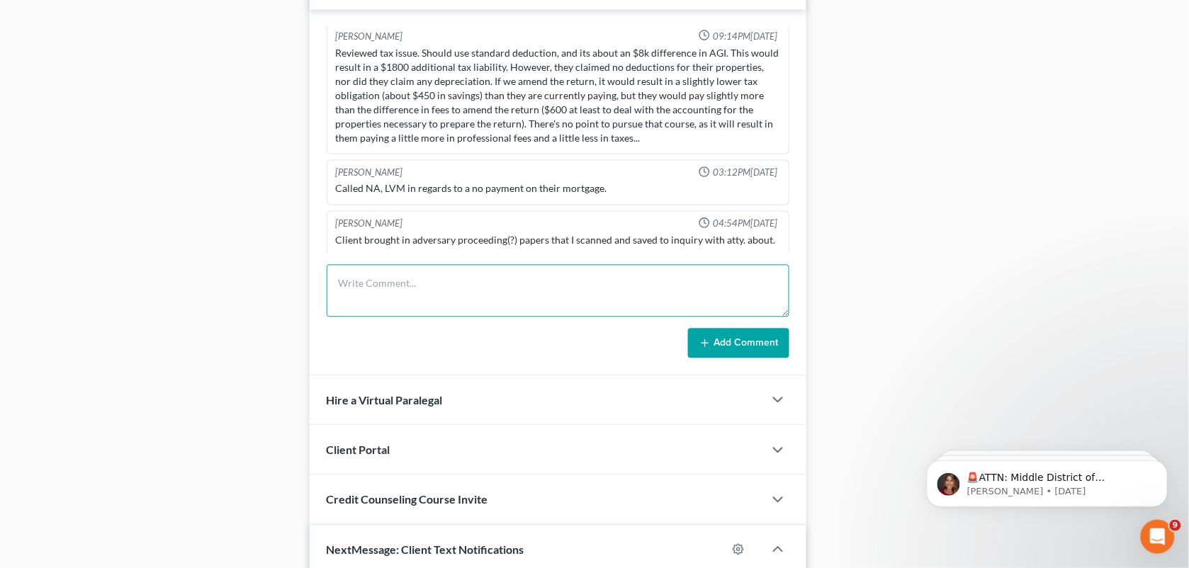
click at [594, 310] on textarea at bounding box center [558, 291] width 463 height 52
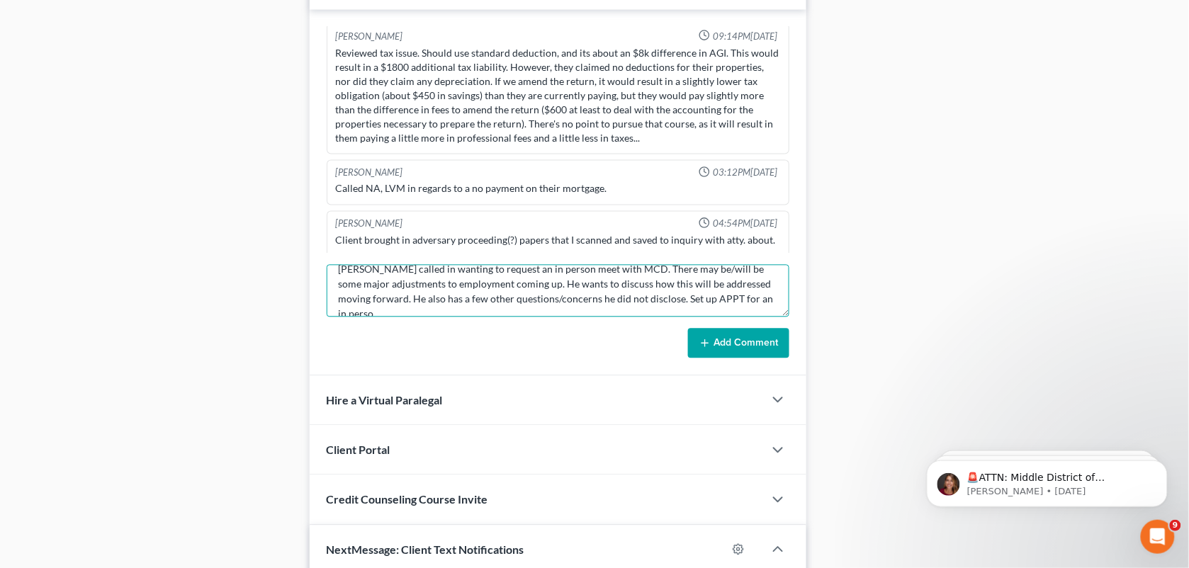
scroll to position [16, 0]
type textarea "[PERSON_NAME] called in wanting to request an in person meet with MCD. There ma…"
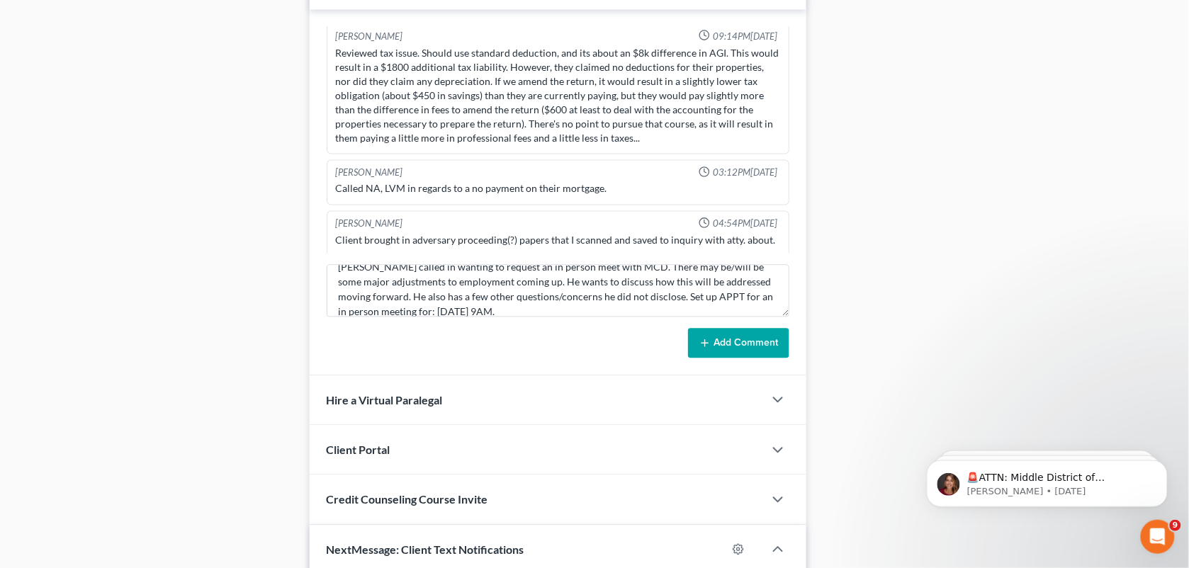
click at [710, 337] on button "Add Comment" at bounding box center [738, 344] width 101 height 30
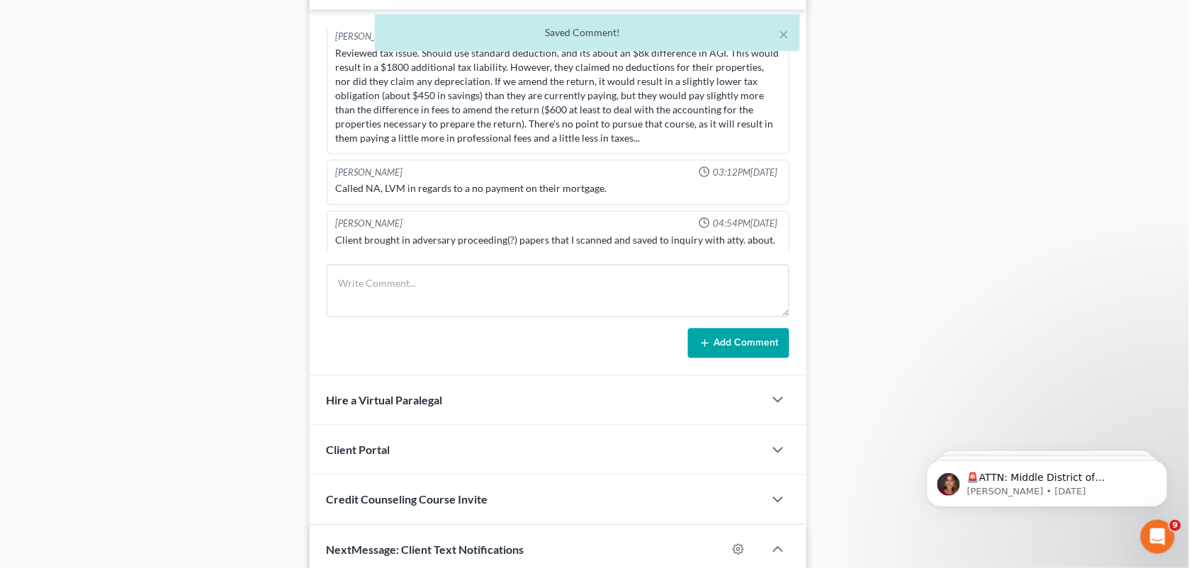
scroll to position [7110, 0]
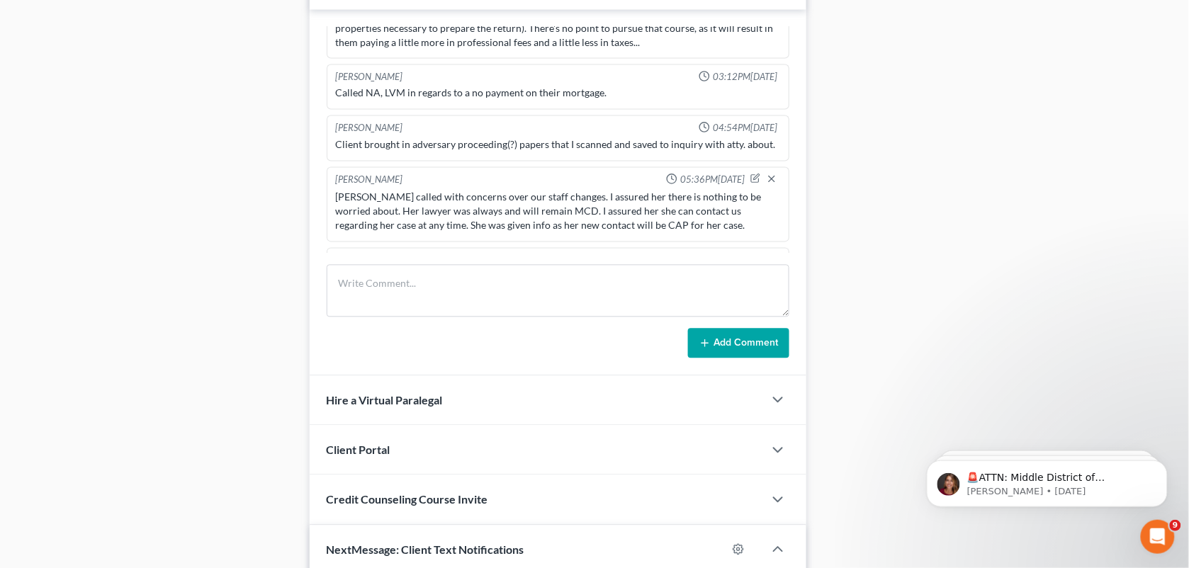
click at [202, 98] on div "Case Dashboard Payments Invoices Payments Payments Credit Report Client Profile" at bounding box center [156, 118] width 293 height 1548
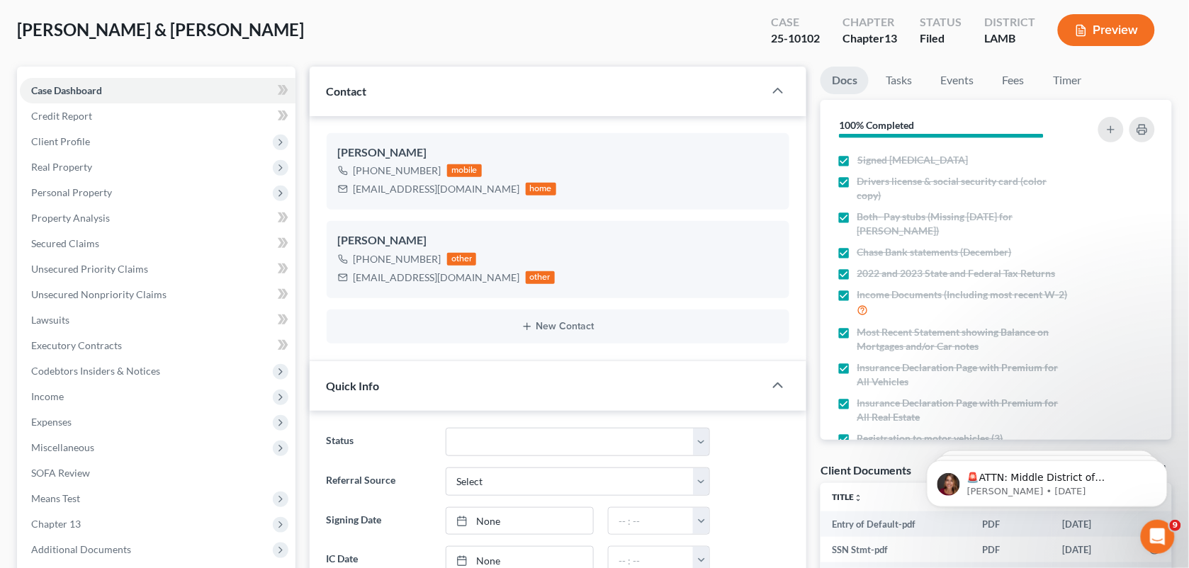
drag, startPoint x: 475, startPoint y: 37, endPoint x: 382, endPoint y: 9, distance: 96.8
click at [475, 37] on div "[PERSON_NAME] & [PERSON_NAME] Upgraded Case 25-10102 Chapter Chapter 13 Status …" at bounding box center [594, 36] width 1155 height 62
